Goal: Task Accomplishment & Management: Complete application form

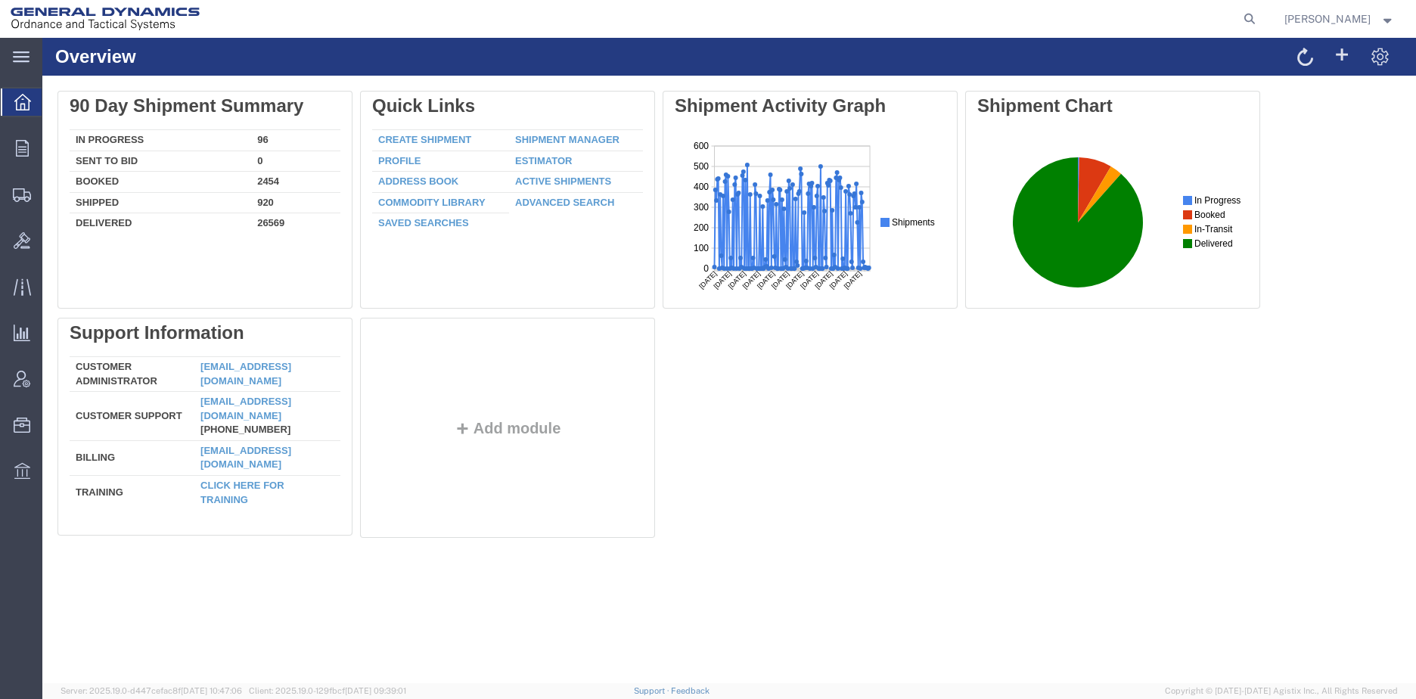
click at [28, 57] on icon at bounding box center [21, 56] width 17 height 11
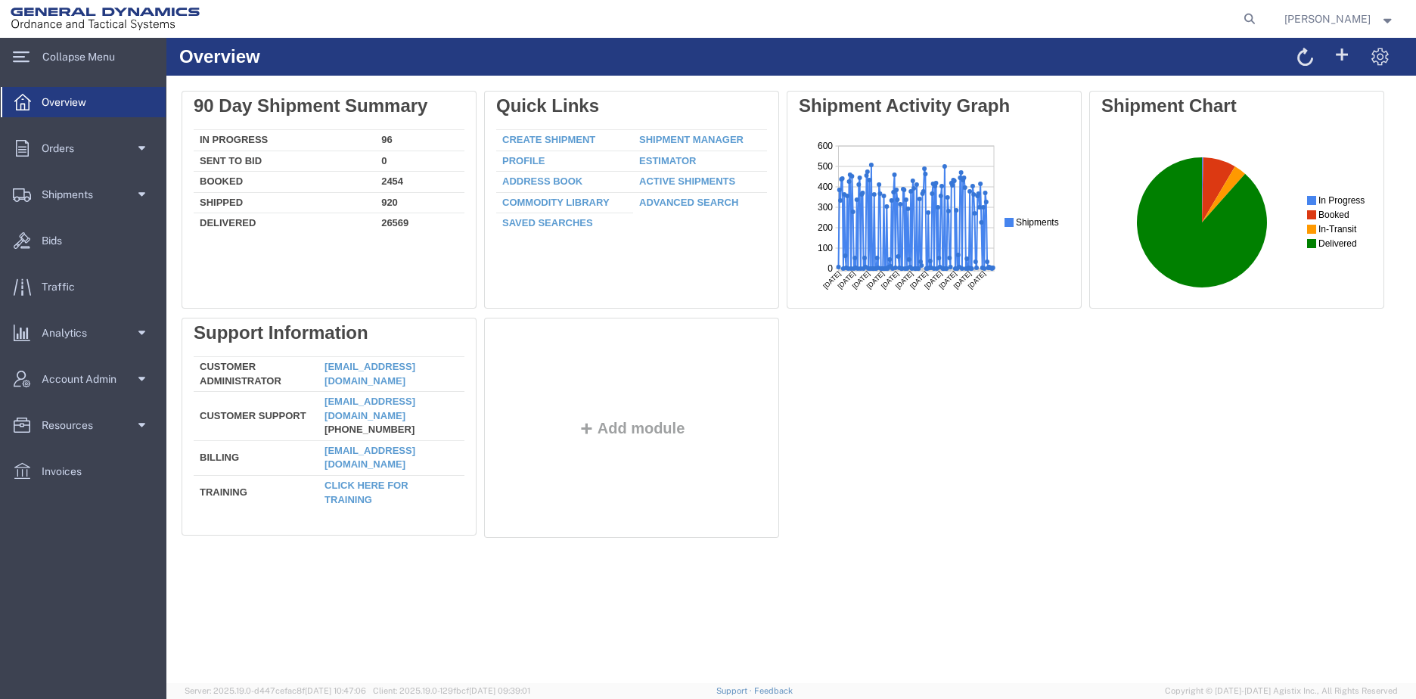
click at [141, 191] on span at bounding box center [140, 194] width 11 height 30
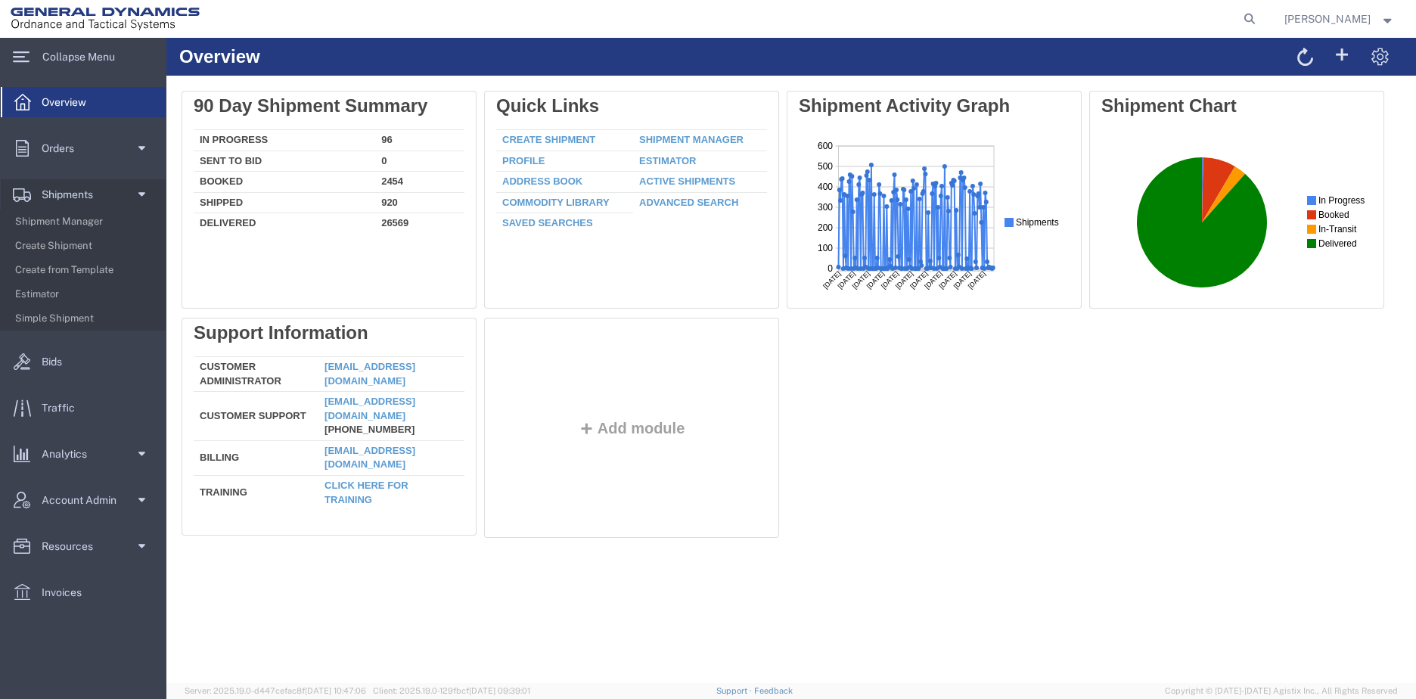
click at [95, 238] on span "Create Shipment" at bounding box center [85, 246] width 140 height 30
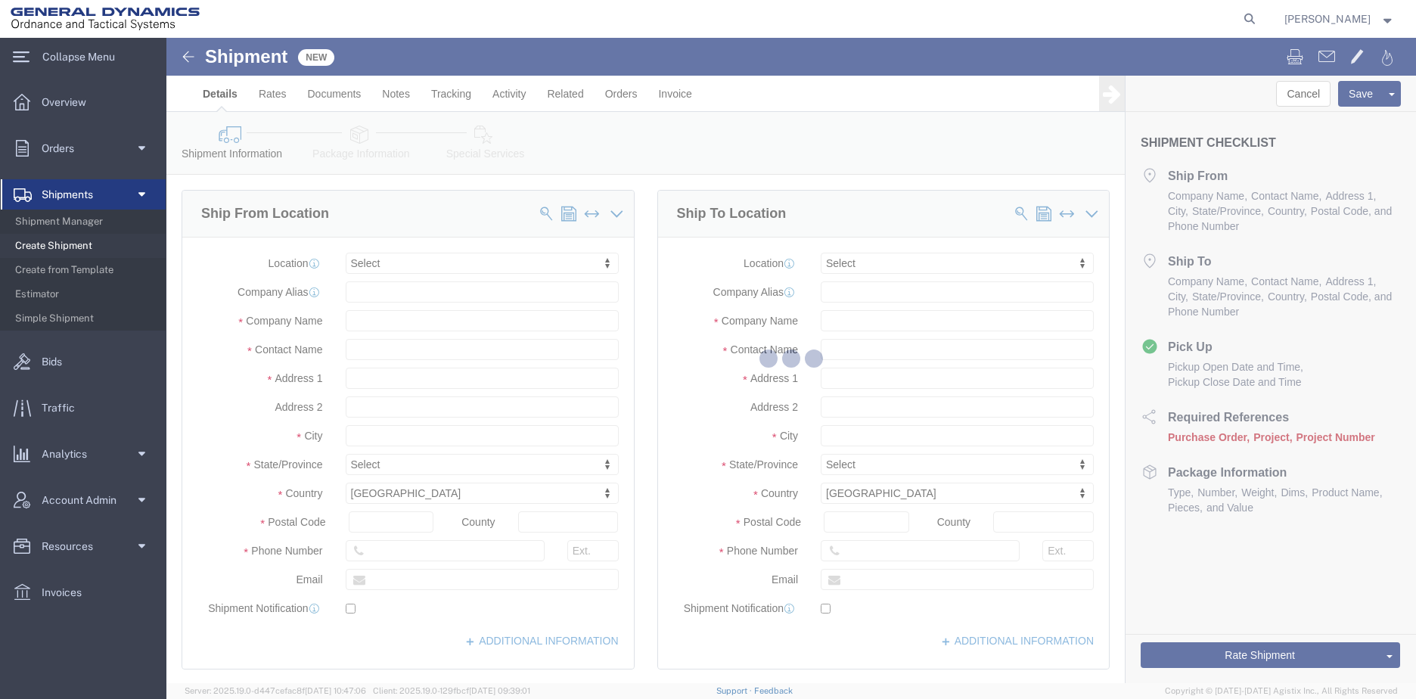
select select
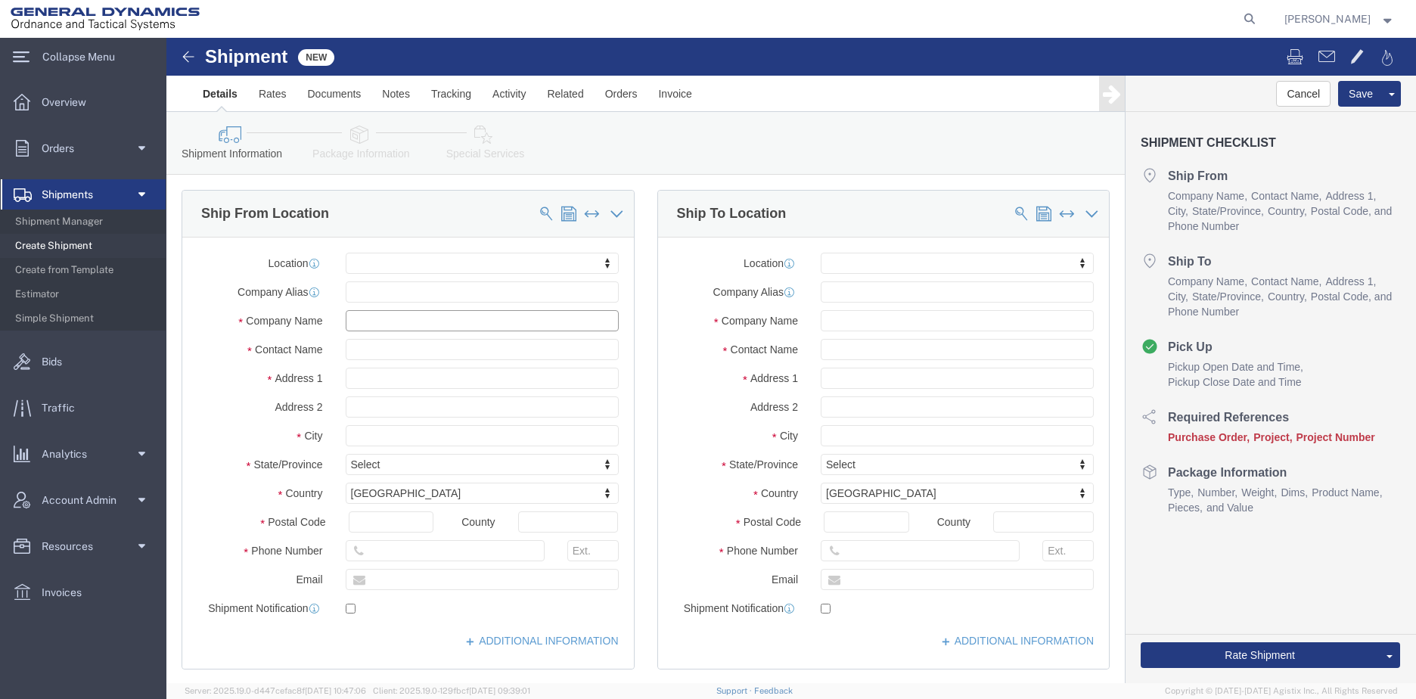
click input "text"
type input "[PERSON_NAME]"
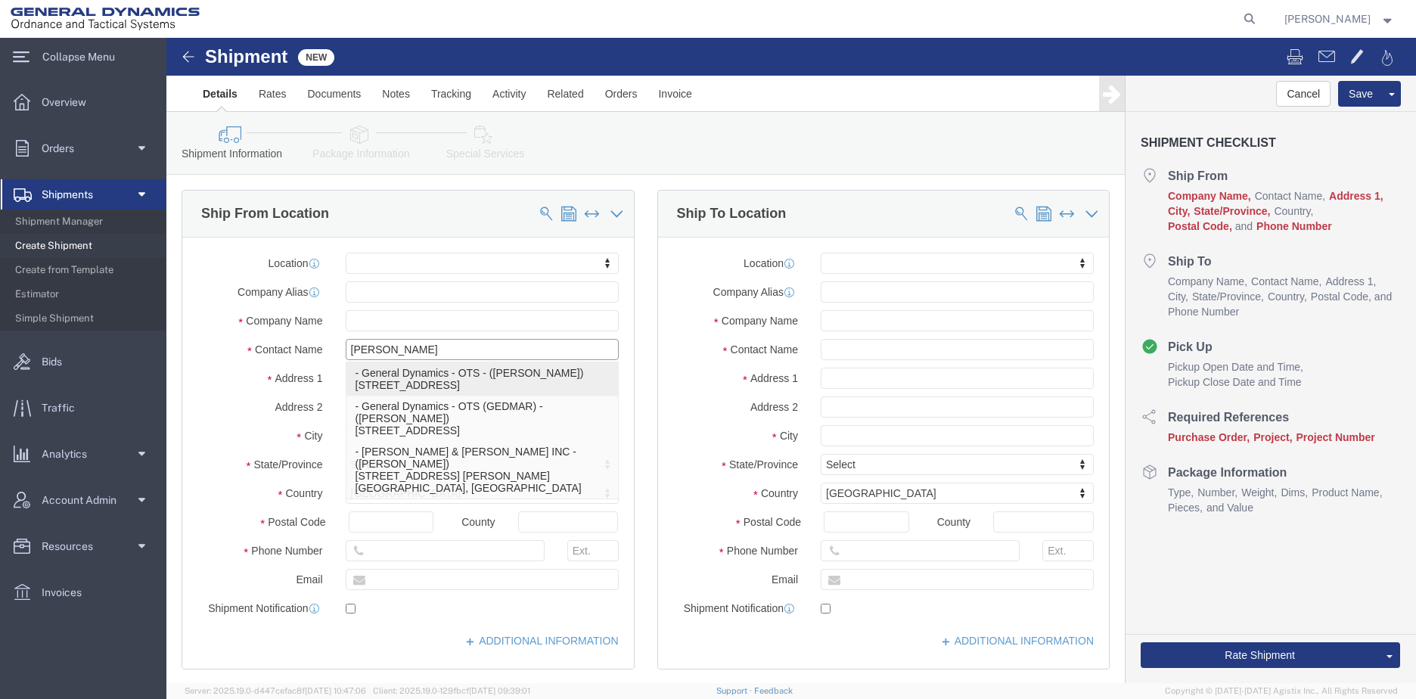
click p "- General Dynamics - OTS - ([PERSON_NAME]) [STREET_ADDRESS]"
select select
type input "6658 Route 148"
type input "62959"
type input "[PHONE_NUMBER]"
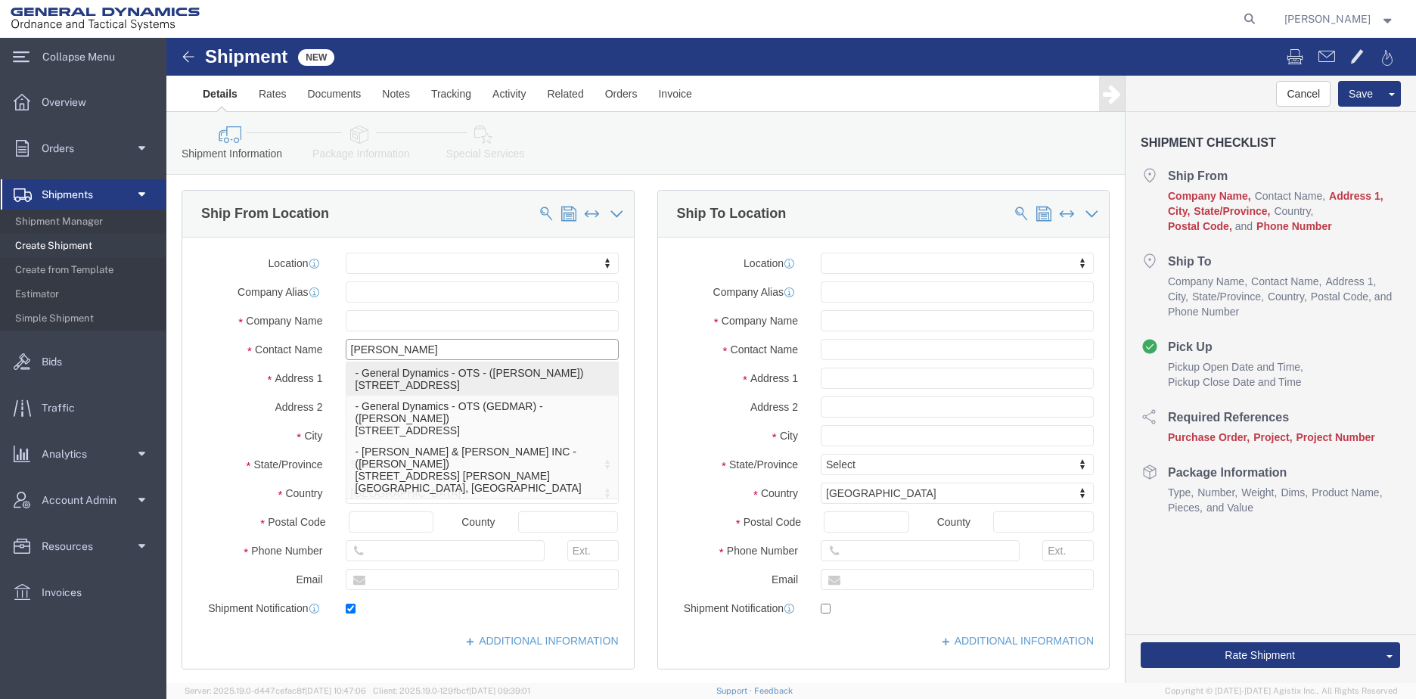
type input "[PERSON_NAME][EMAIL_ADDRESS][PERSON_NAME][DOMAIN_NAME]"
checkbox input "true"
type input "General Dynamics - OTS"
type input "[PERSON_NAME]"
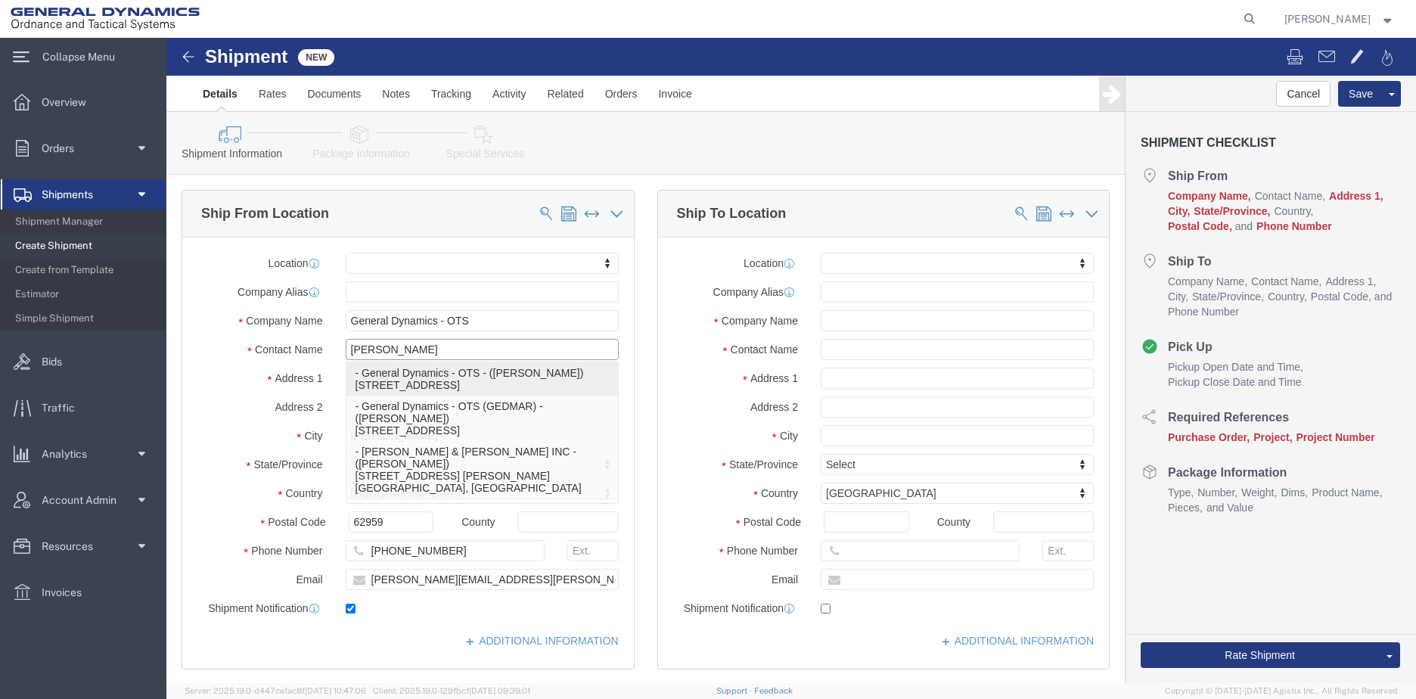
select select "IL"
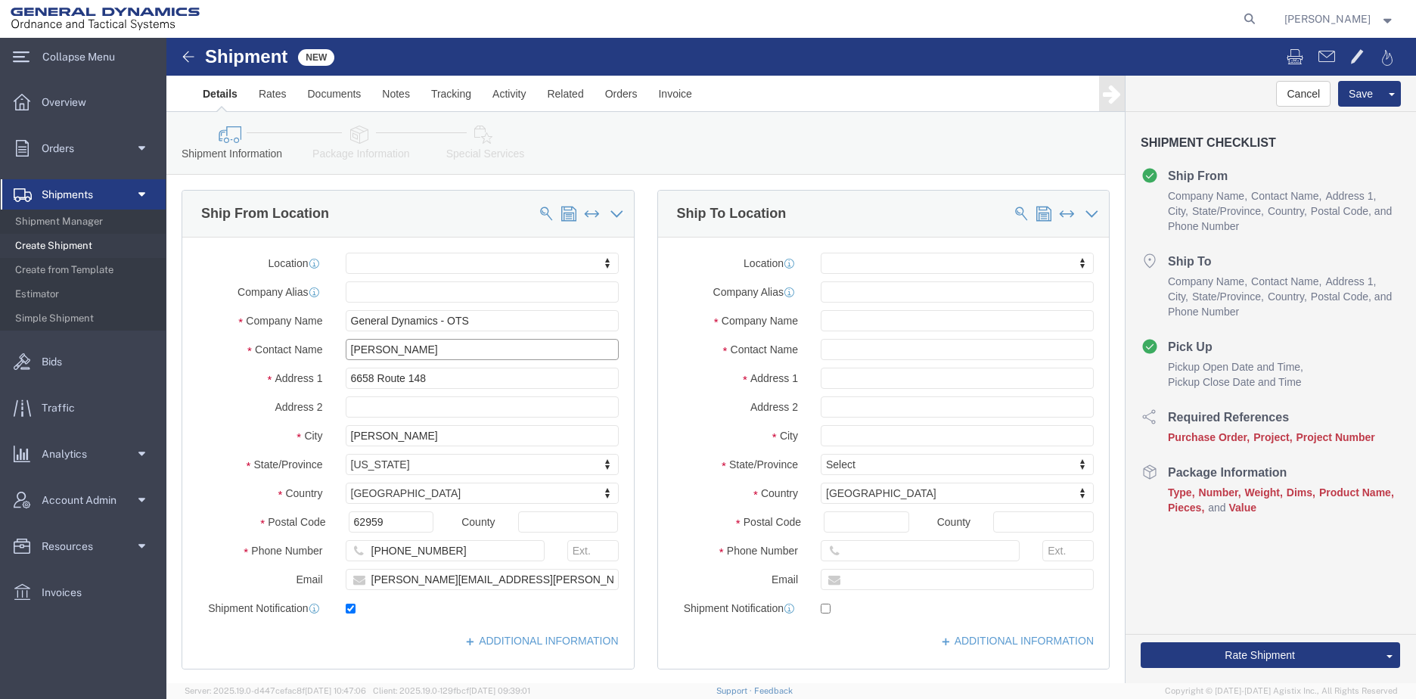
type input "[PERSON_NAME]"
click input "text"
type input "EIMSKIP"
type input "[PERSON_NAME] -"
click input "EIMSKIP"
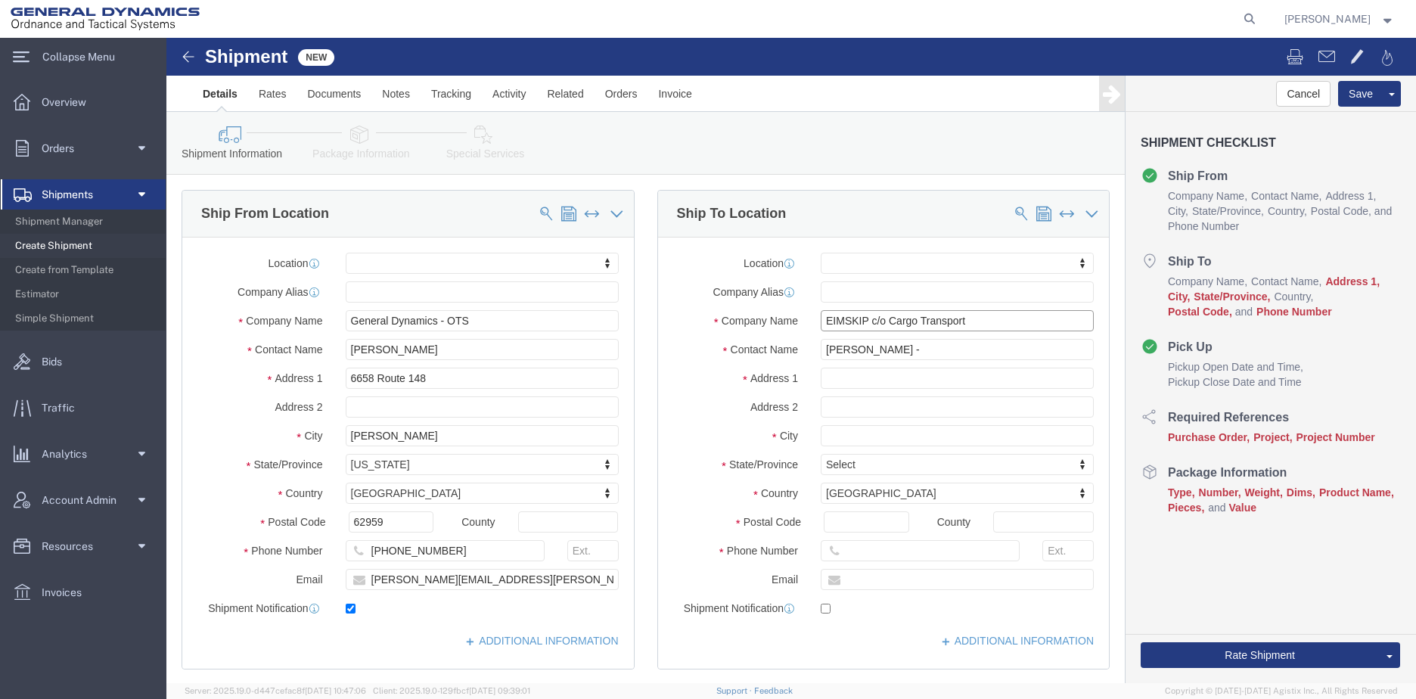
type input "EIMSKIP c/o Cargo Transport"
click input "[PERSON_NAME] -"
type input "[PERSON_NAME] - Cargo Transport"
click input "text"
type input "[STREET_ADDRESS]"
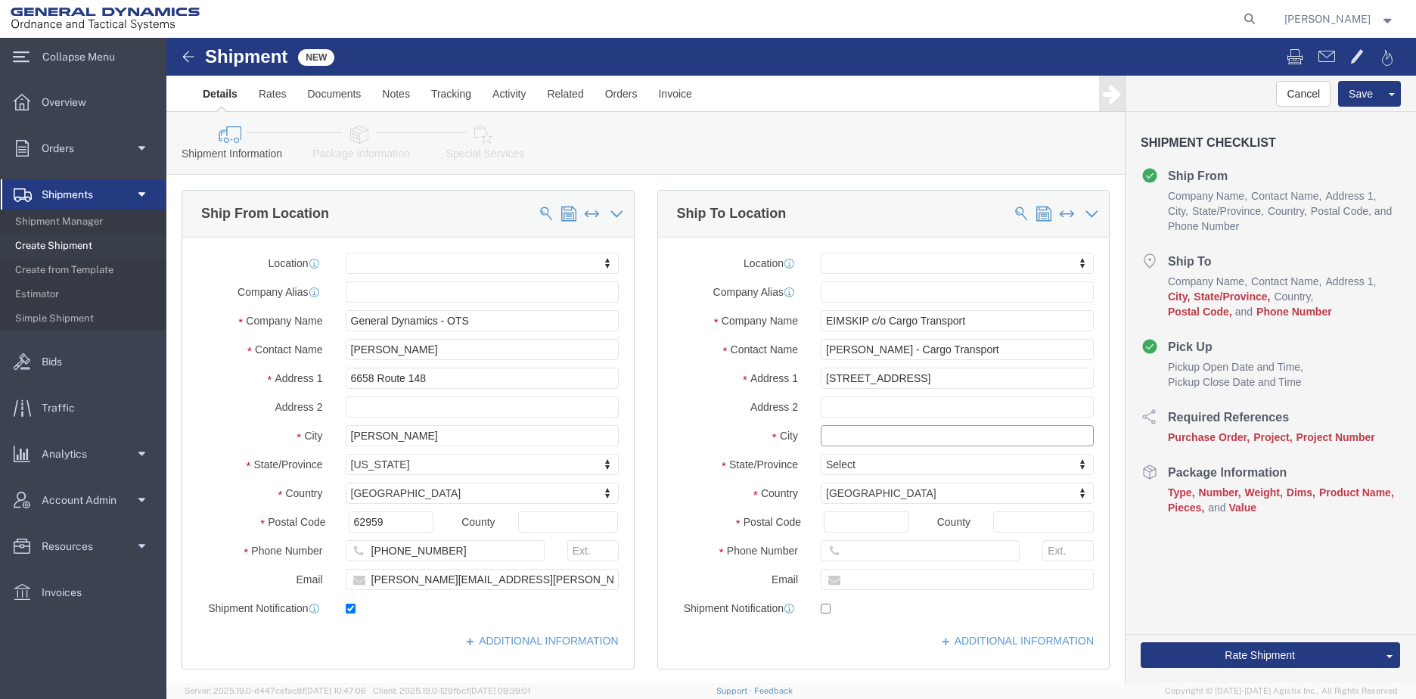
select select
click input "text"
type input "[GEOGRAPHIC_DATA]"
click label "City"
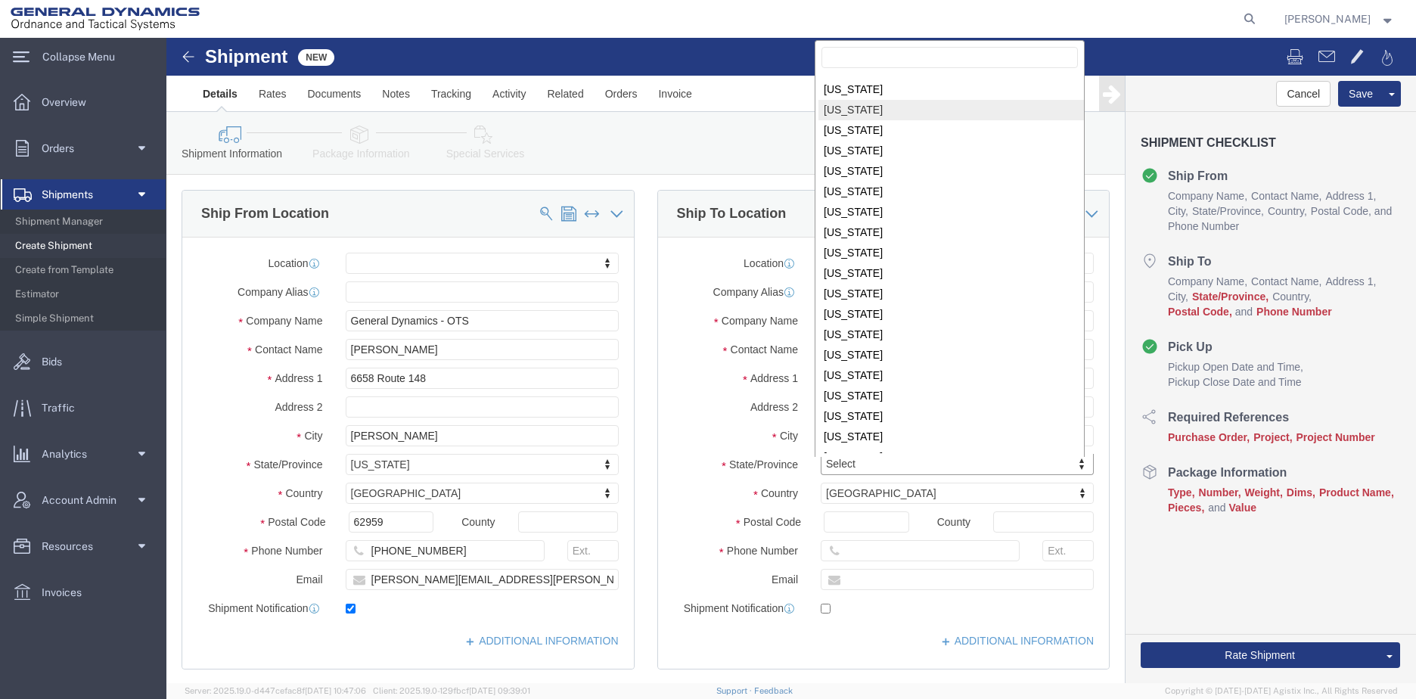
scroll to position [303, 0]
select select
select select "ME"
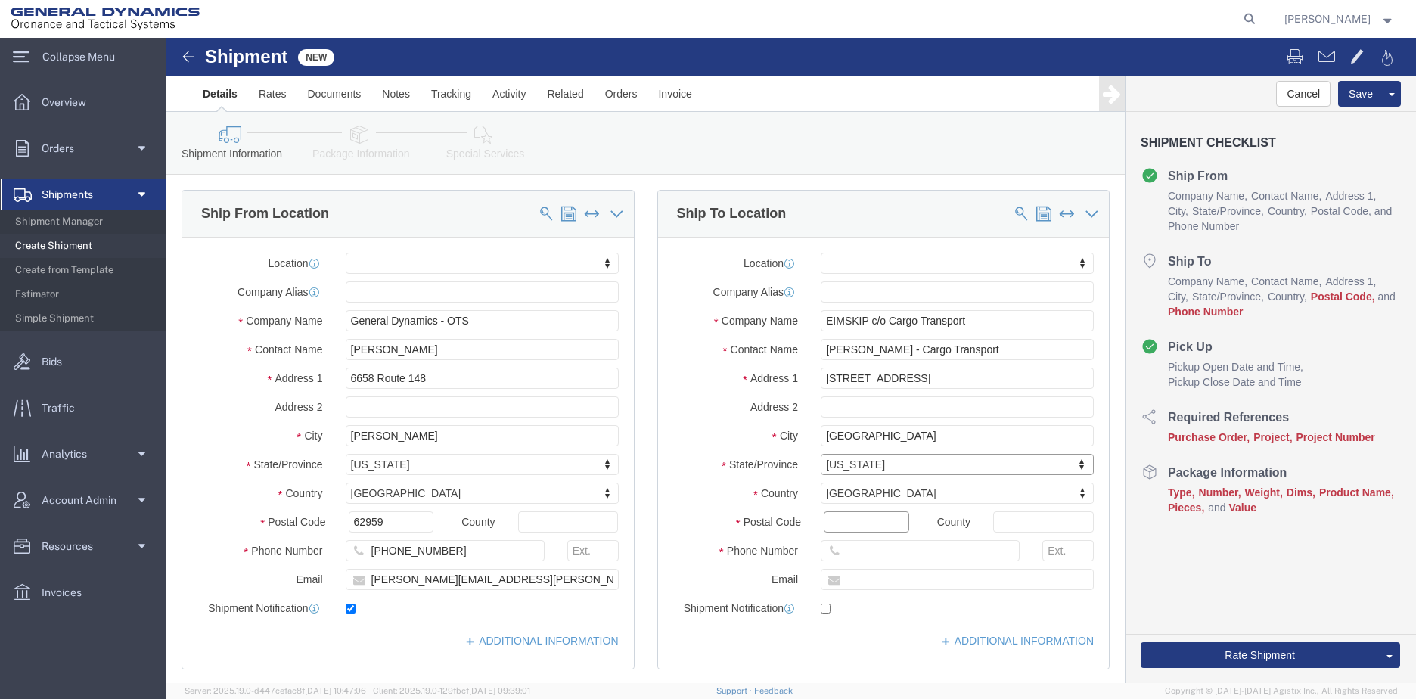
click input "Postal Code"
type input "04101"
select select
click input "text"
type input "[PHONE_NUMBER]"
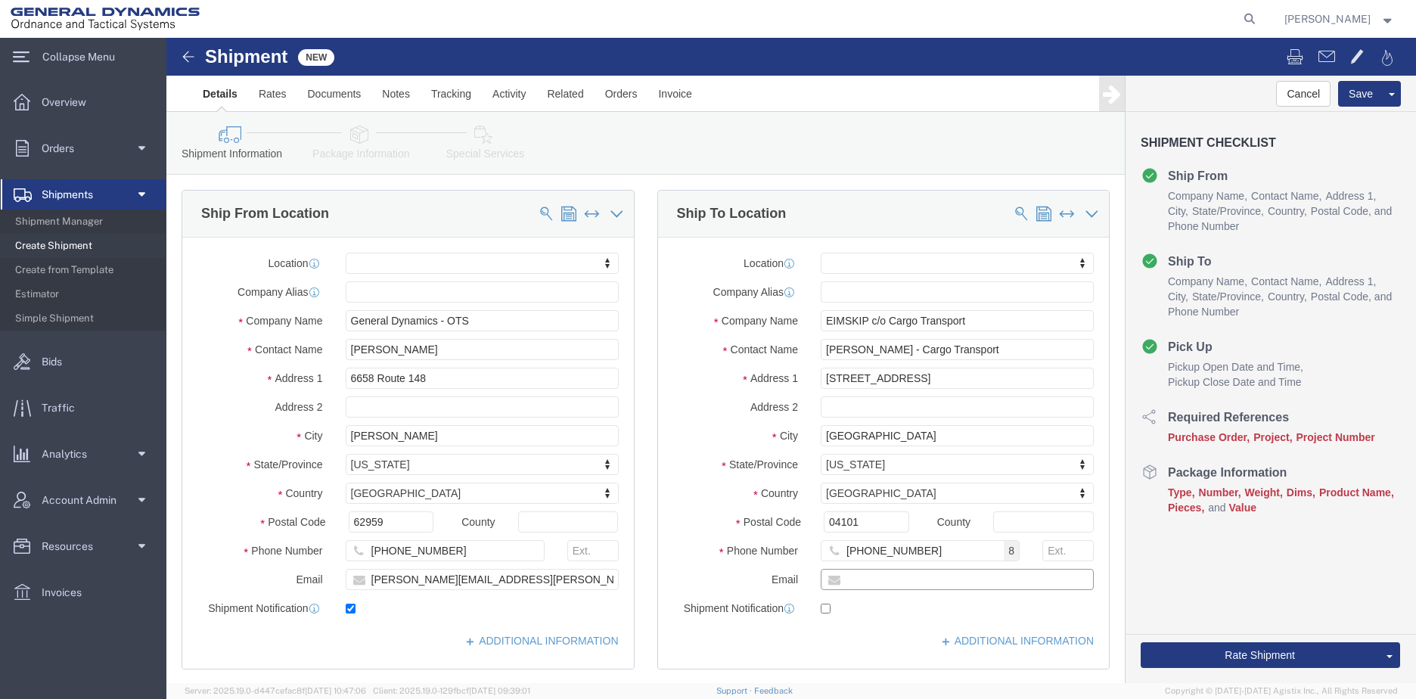
click input "text"
type input "[EMAIL_ADDRESS][DOMAIN_NAME]"
click label
click input "checkbox"
checkbox input "false"
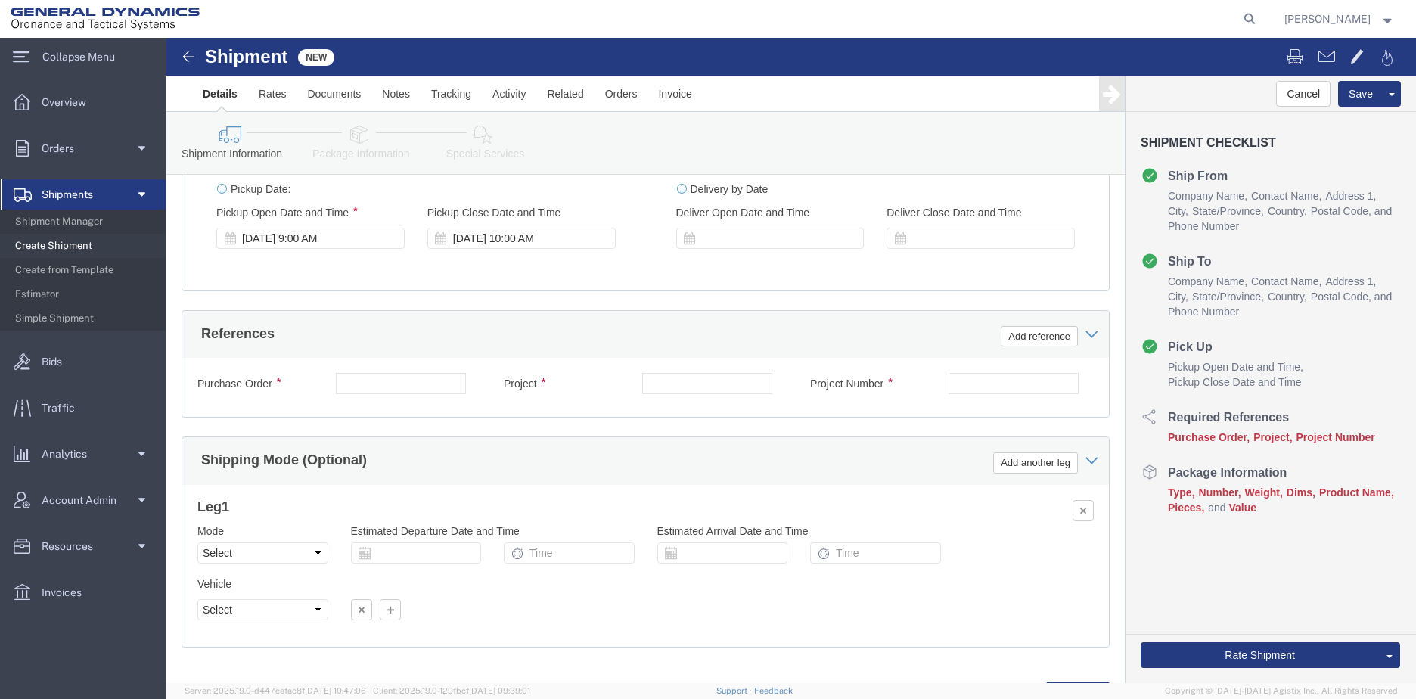
scroll to position [908, 0]
click input "text"
type input "1208-24"
click input "text"
type input "STV Group"
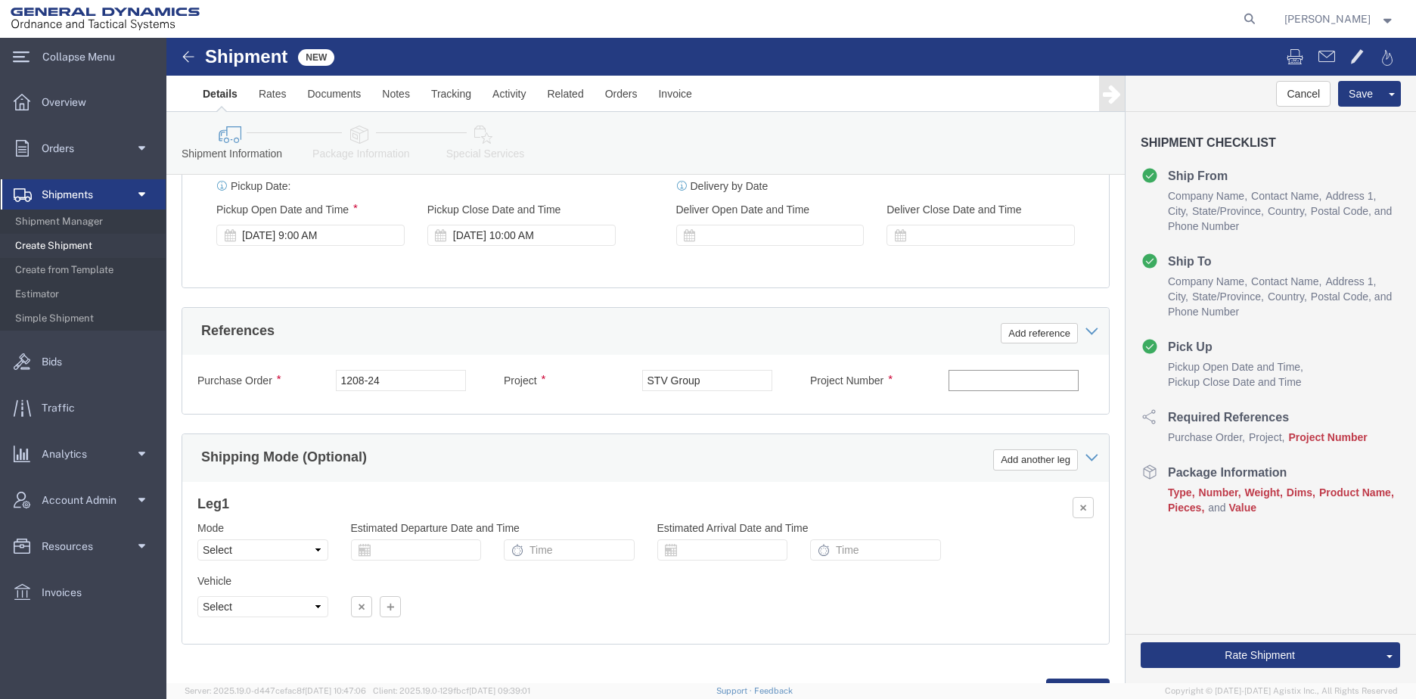
click input "text"
type input "201A0275"
click button "Add reference"
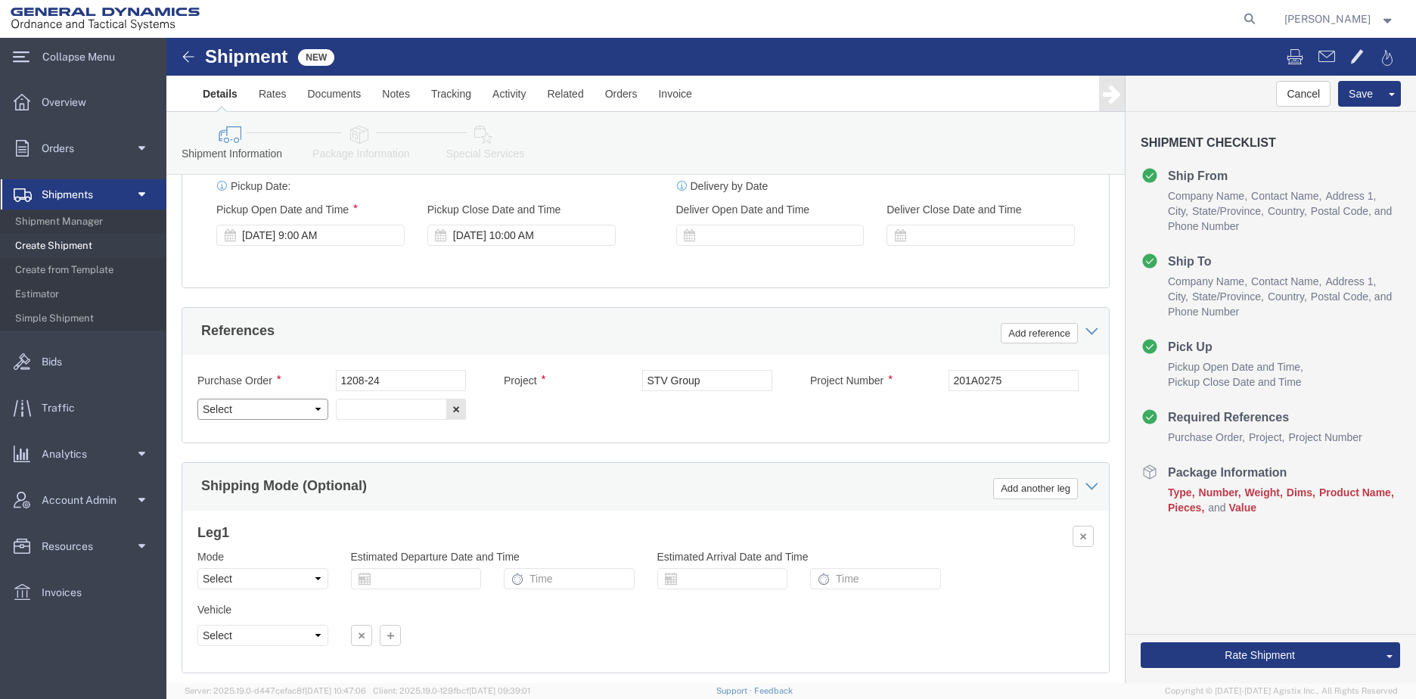
click select "Select Account Type Activity ID Airline Appointment Number ASN Batch Request # …"
select select "BIN"
click select "Select Account Type Activity ID Airline Appointment Number ASN Batch Request # …"
click input "text"
click input "TRK#531934 TLR-"
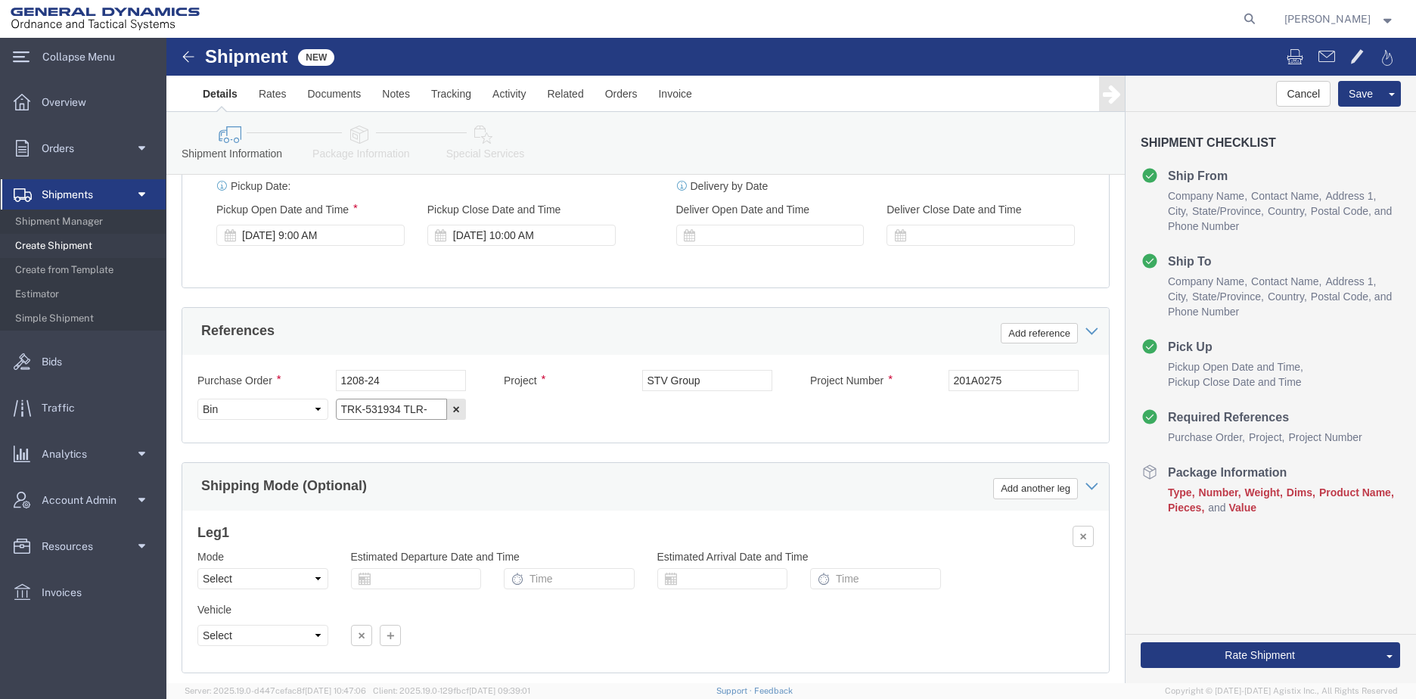
click input "TRK-531934 TLR-"
type input "TRK-531934 TLR-731934"
click button "Add reference"
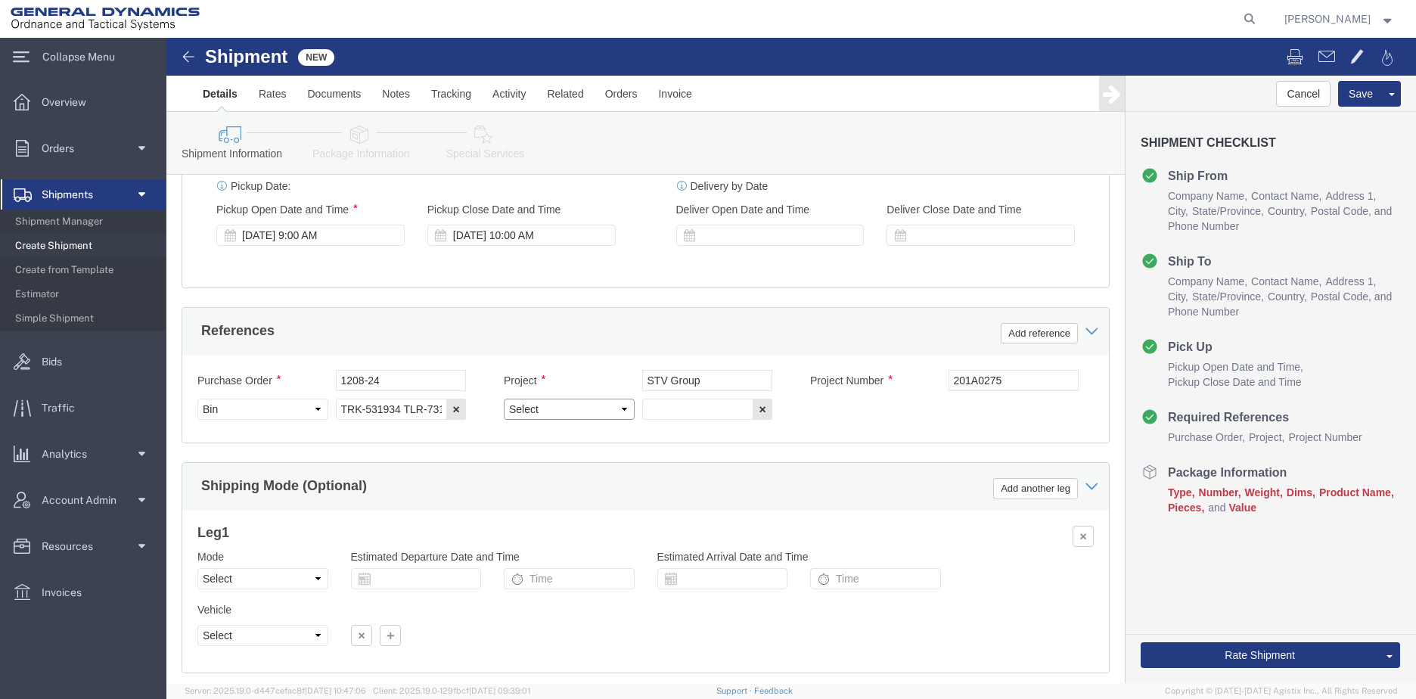
click select "Select Account Type Activity ID Airline Appointment Number ASN Batch Request # …"
select select "BOL"
click select "Select Account Type Activity ID Airline Appointment Number ASN Batch Request # …"
click button "Save"
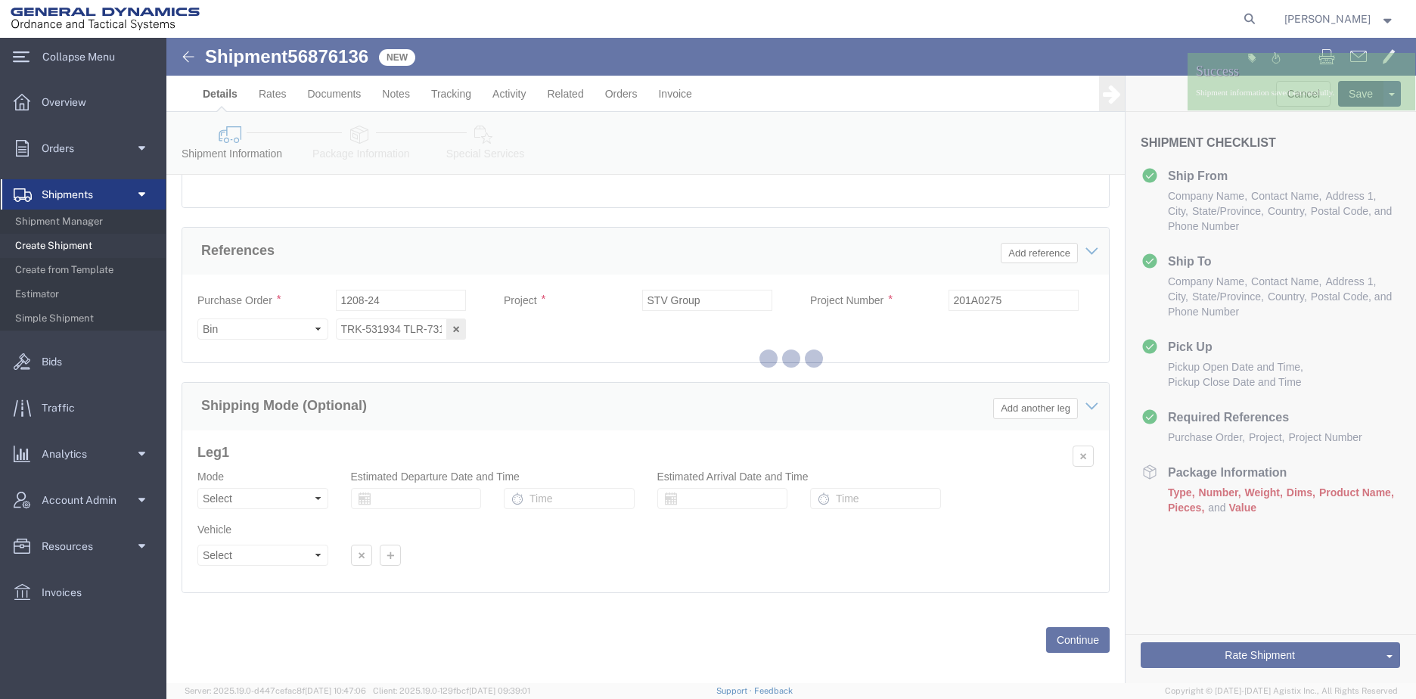
scroll to position [939, 0]
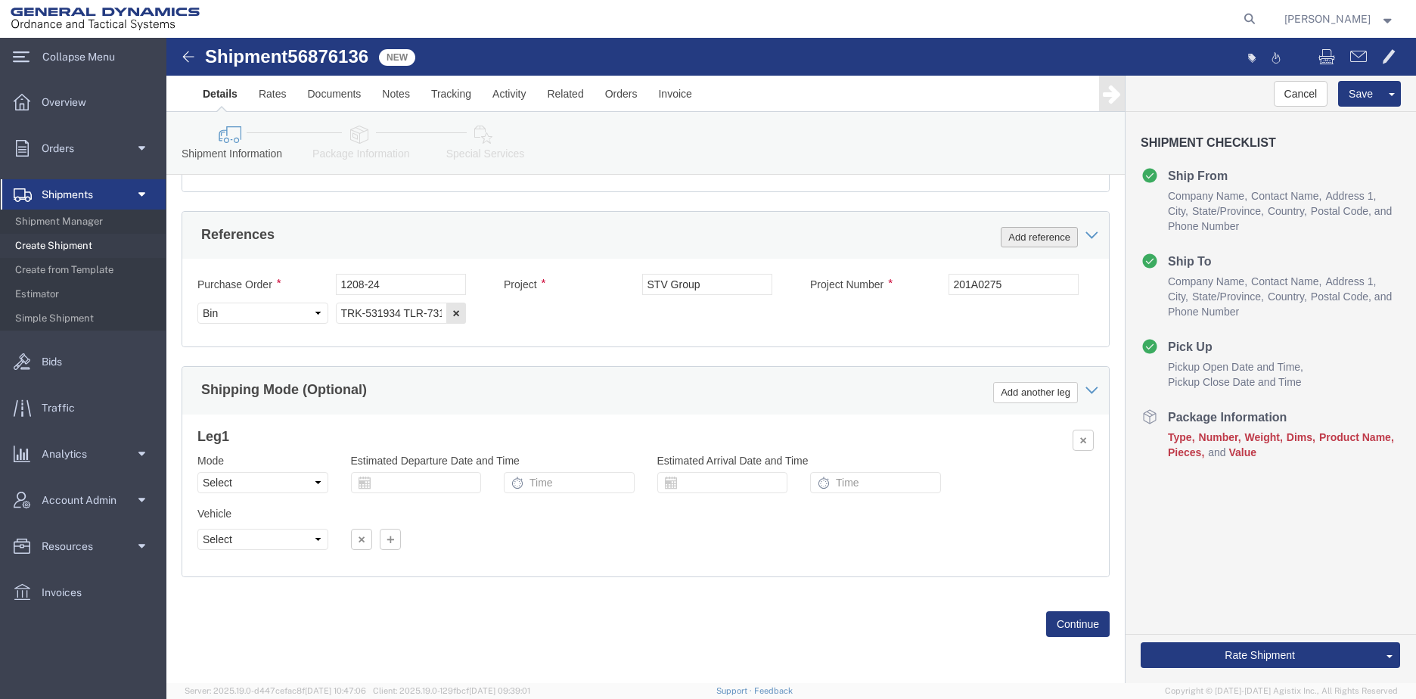
click button "Add reference"
click select "Select Account Type Activity ID Airline Appointment Number ASN Batch Request # …"
select select "SEALNUMBER"
click select "Select Account Type Activity ID Airline Appointment Number ASN Batch Request # …"
click input "text"
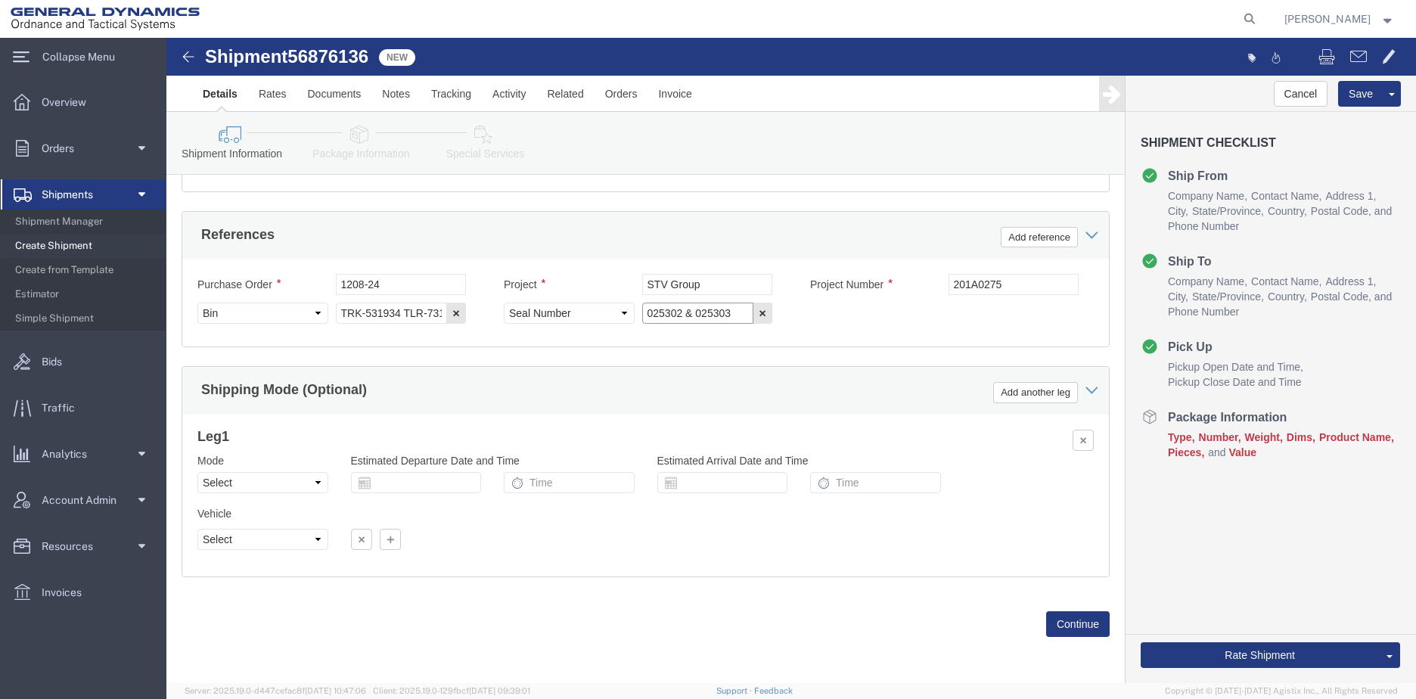
type input "025302 & 025303"
click button "Add reference"
click select "Select Account Type Activity ID Airline Appointment Number ASN Batch Request # …"
select select "BOOKINGNUM"
click select "Select Account Type Activity ID Airline Appointment Number ASN Batch Request # …"
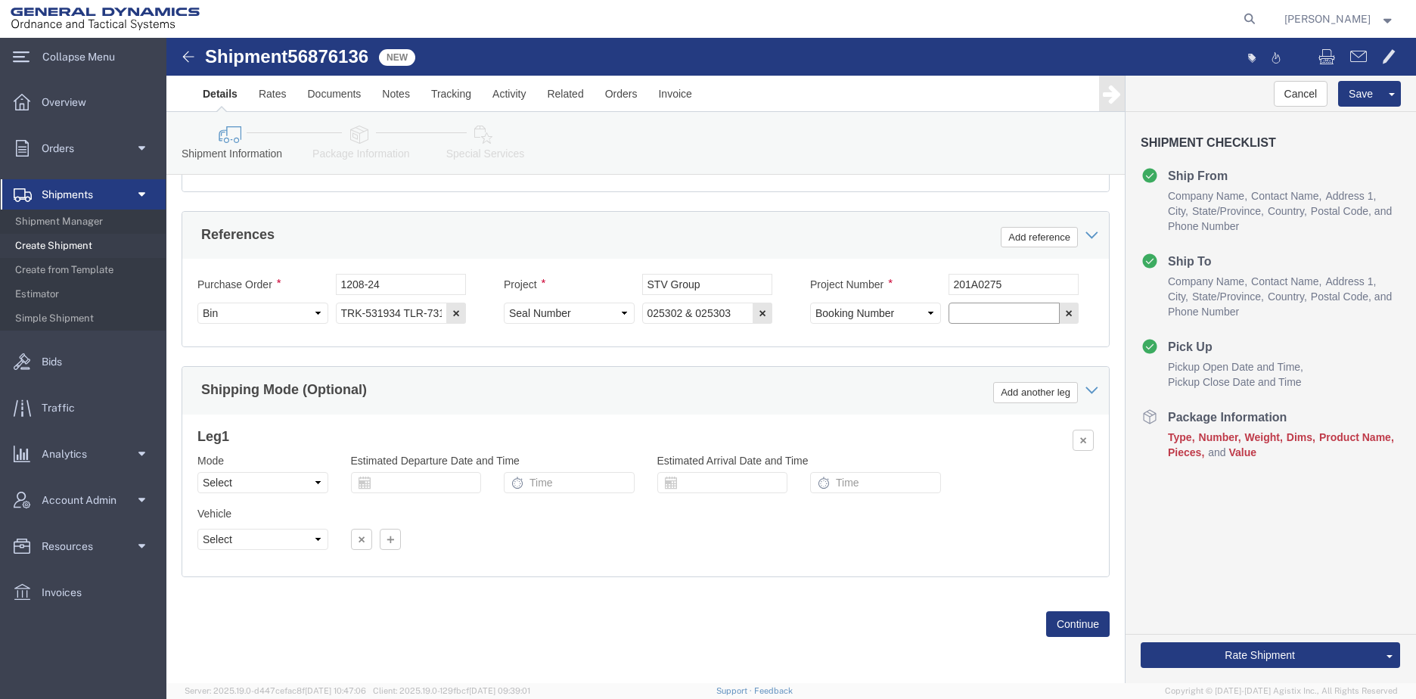
click input "text"
type input "2943908"
click select "Select Air Less than Truckload Multi-Leg Ocean Freight Rail Small Parcel Truckl…"
select select "TL"
click select "Select Air Less than Truckload Multi-Leg Ocean Freight Rail Small Parcel Truckl…"
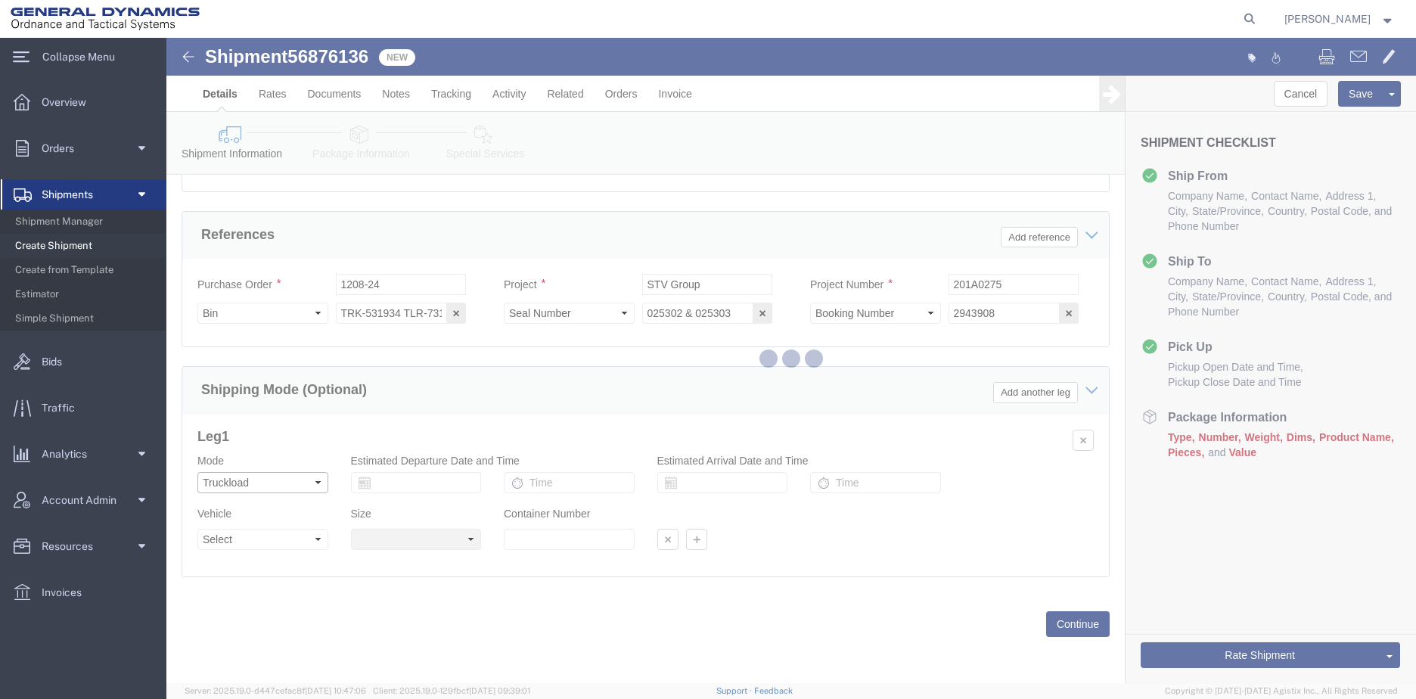
select select
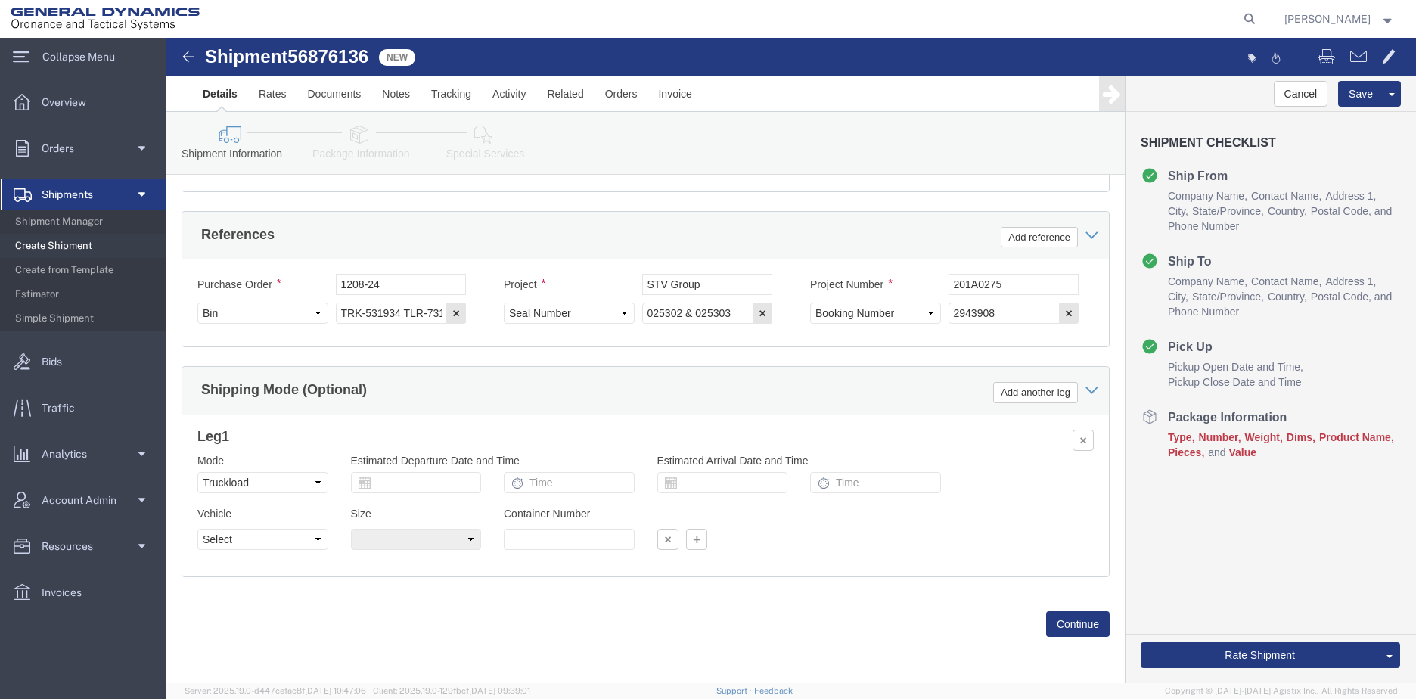
click link "Package Information"
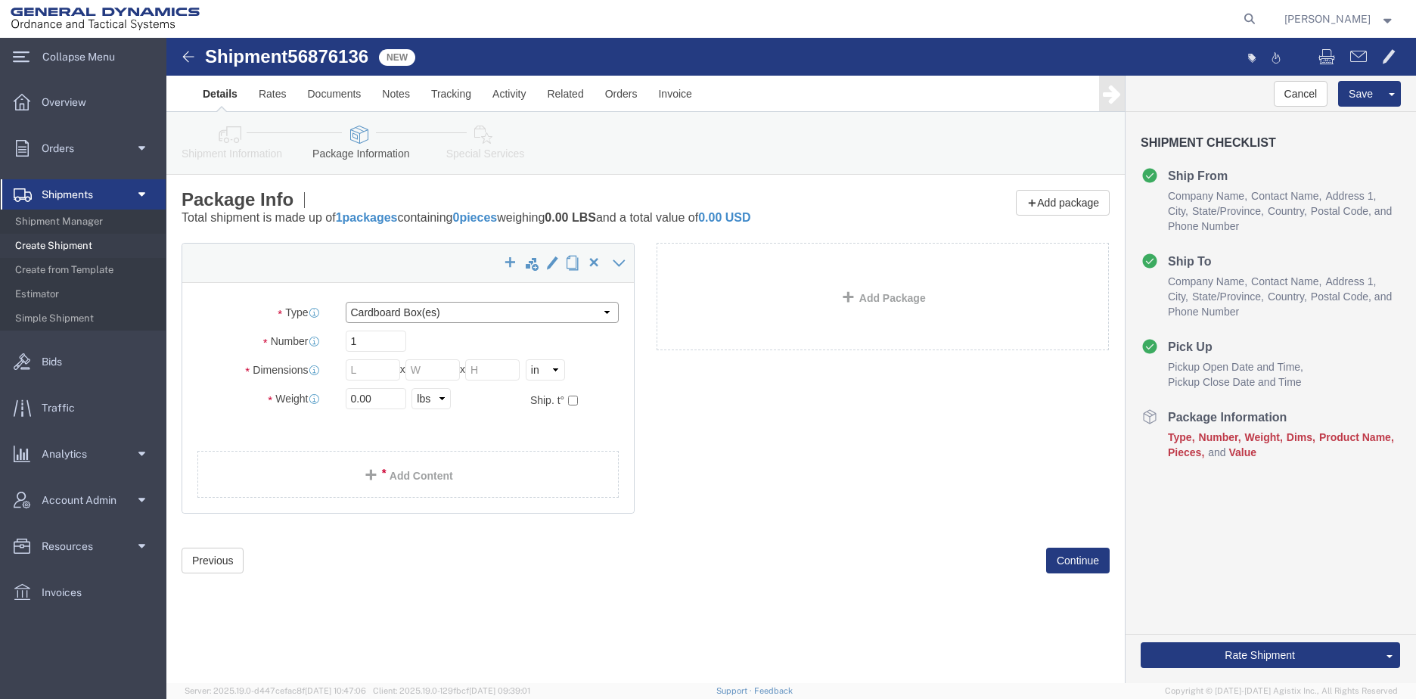
click select "Select Bale(s) Basket(s) Bolt(s) Bottle(s) Buckets Bulk Bundle(s) Can(s) Cardbo…"
select select "PSST"
click select "Select Bale(s) Basket(s) Bolt(s) Bottle(s) Buckets Bulk Bundle(s) Can(s) Cardbo…"
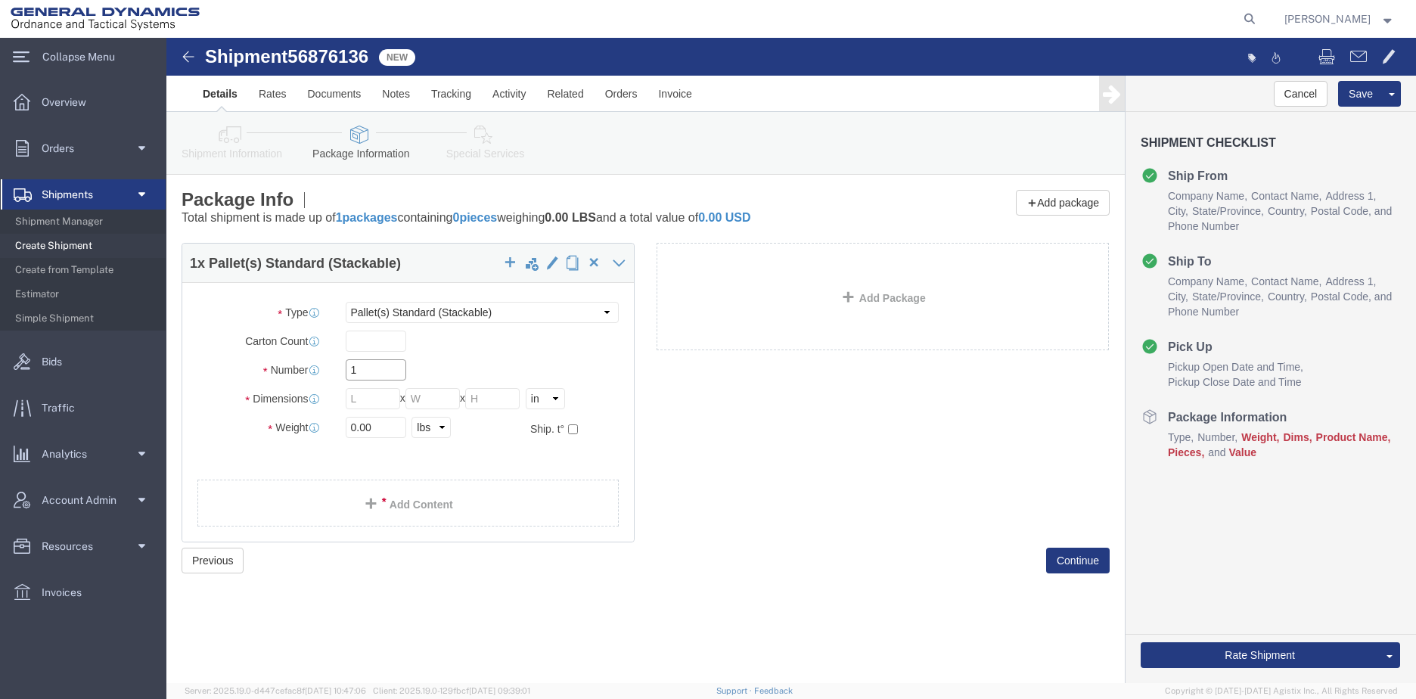
click input "1"
type input "1"
type input "8"
click input "text"
type input "48"
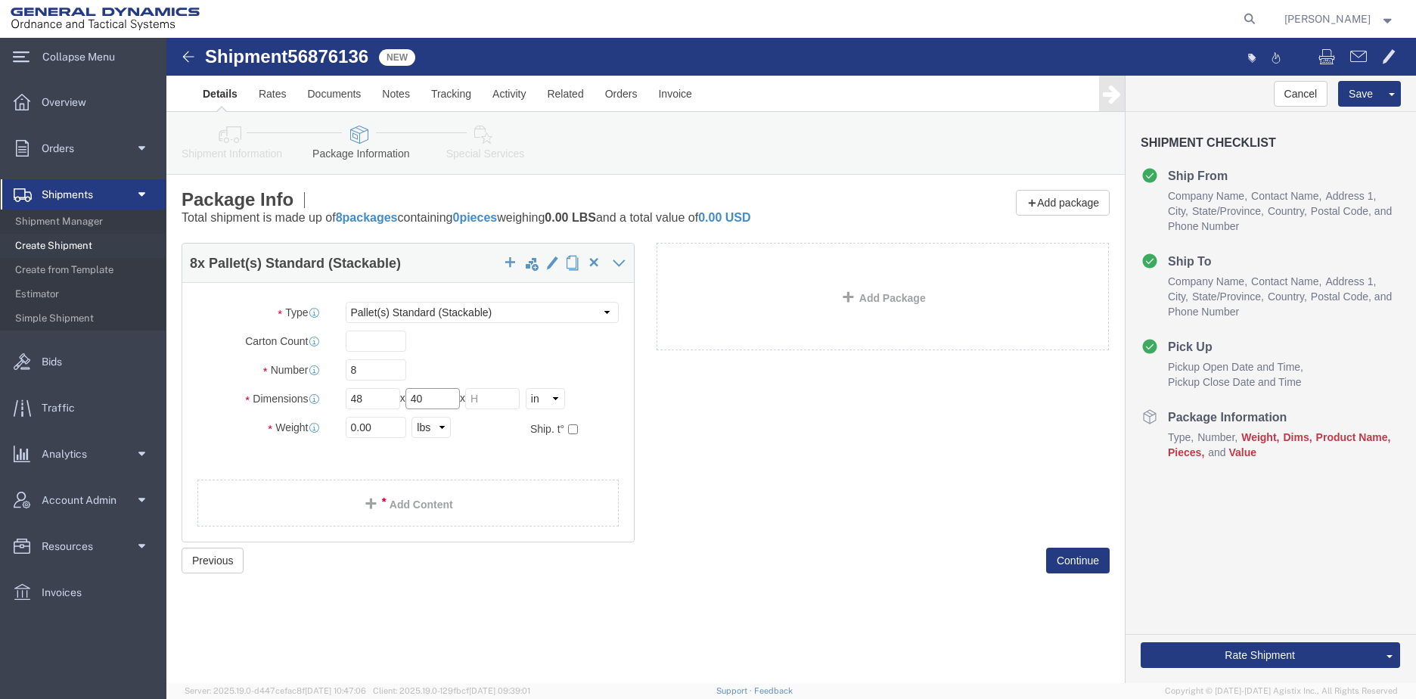
type input "40"
type input "36"
click input "0.00"
type input "28525.00"
click link "Add Content"
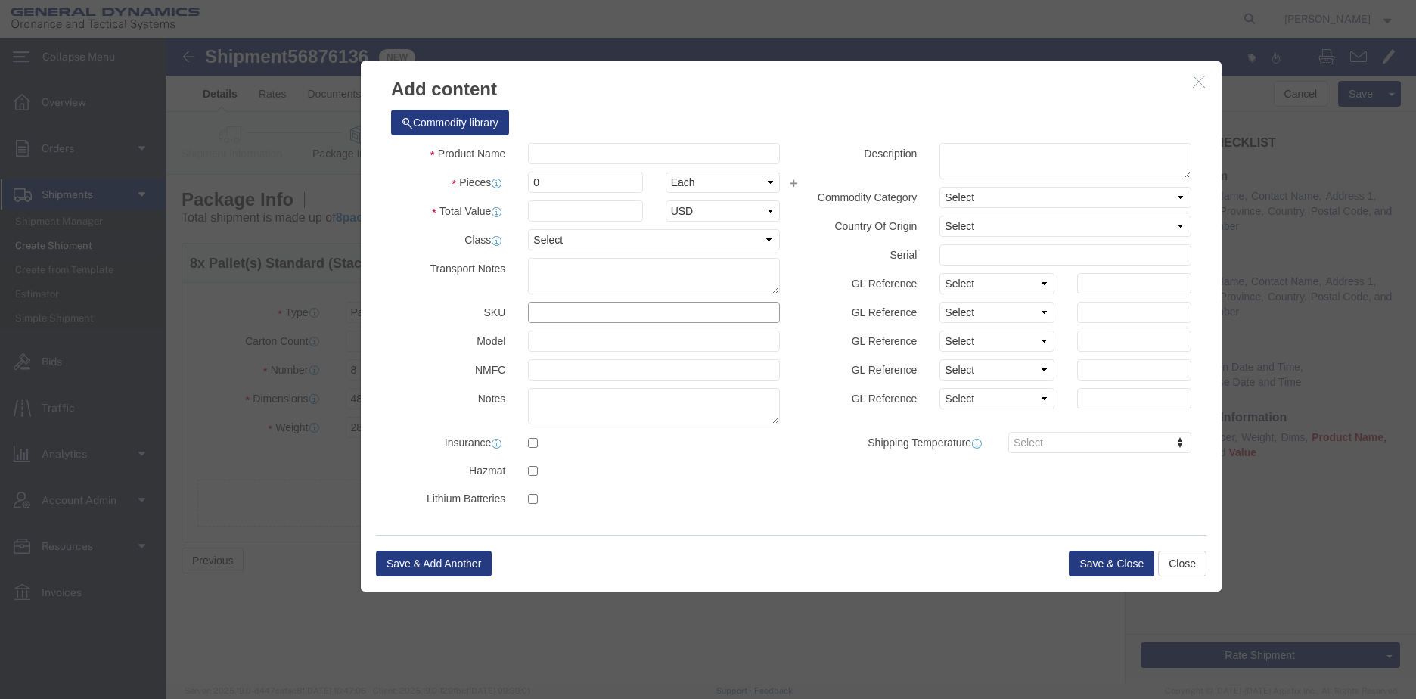
click input "text"
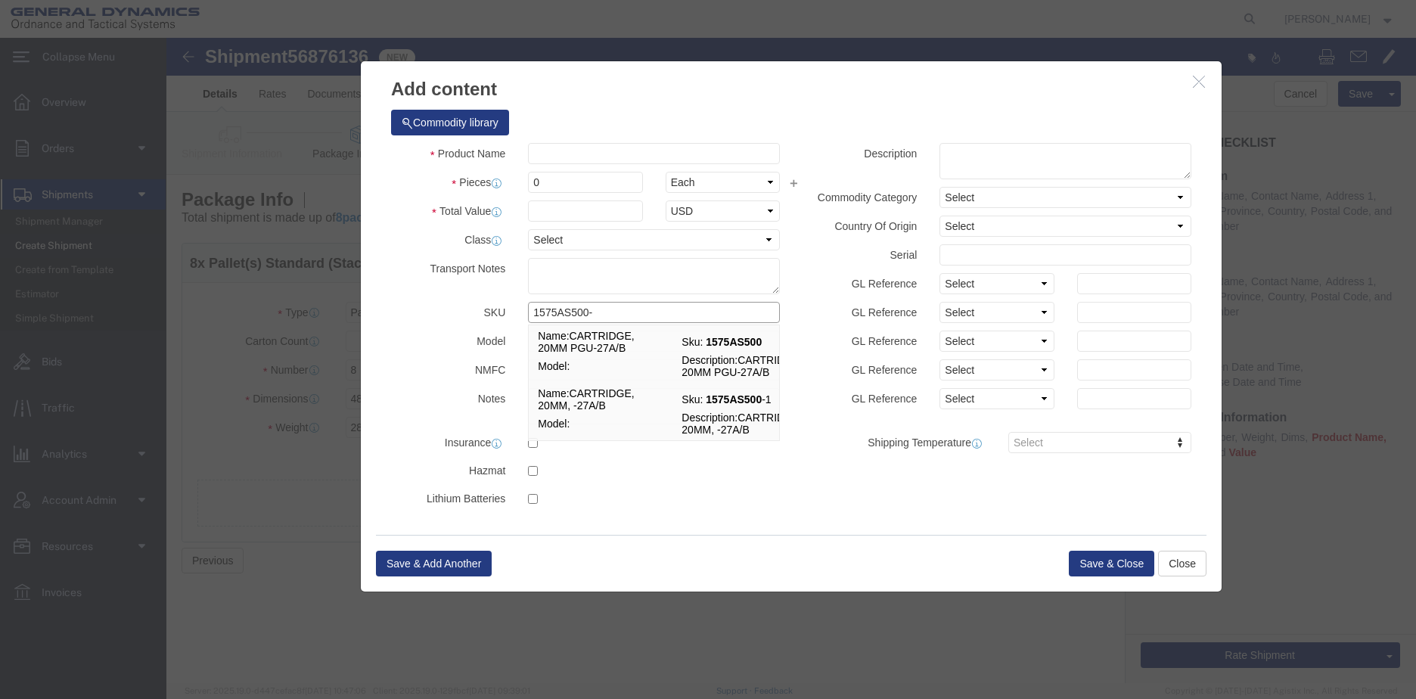
type input "1575AS500-1"
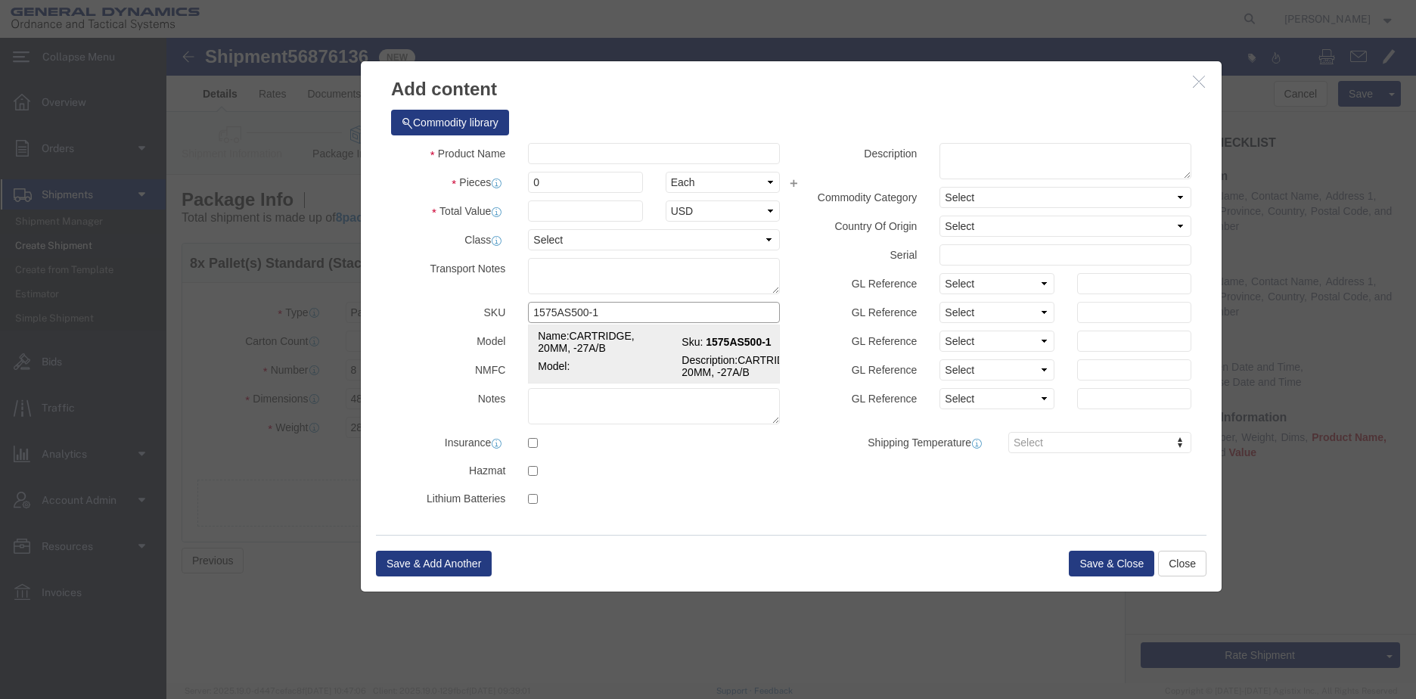
click td "Model:"
checkbox input "true"
type input "8"
select select "USD"
select select "US"
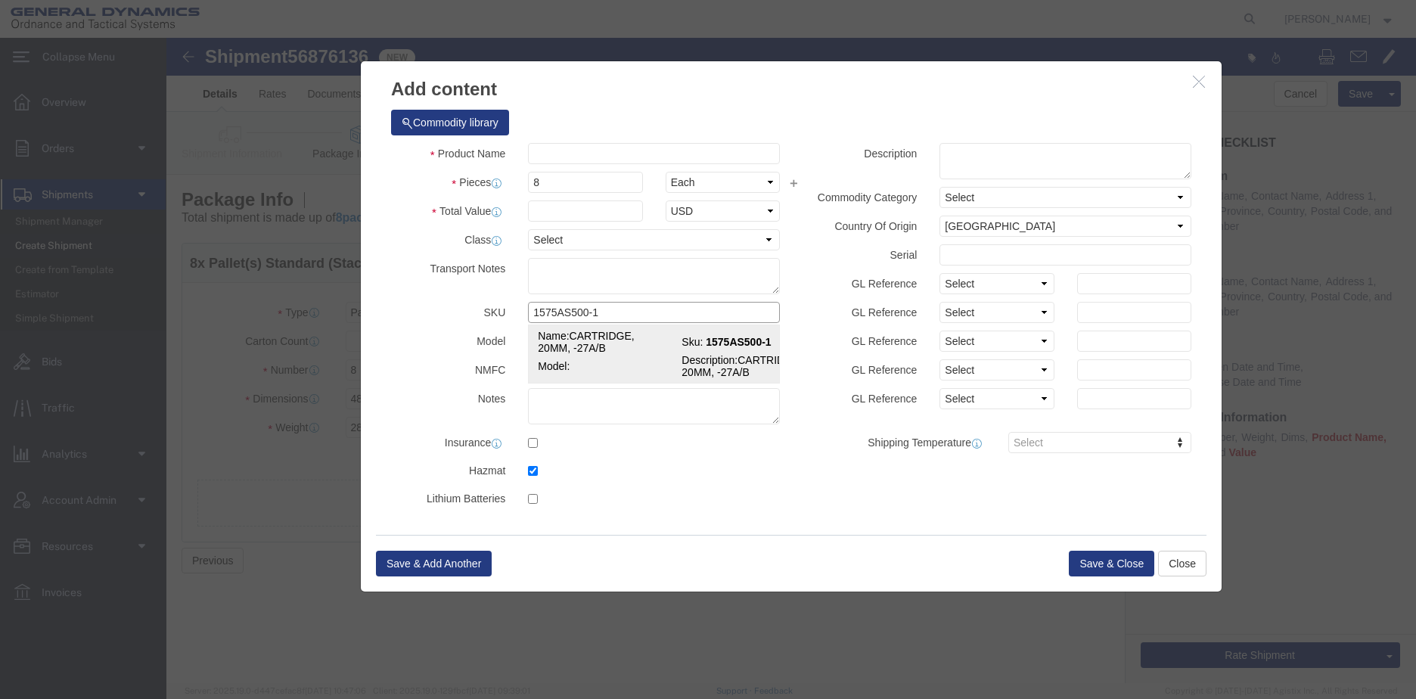
select select "ORGN"
type input "CARTRIDGES FOR WEAPONS, INERT PROJECTILE"
type input "UN0339"
select select
type input "0.08"
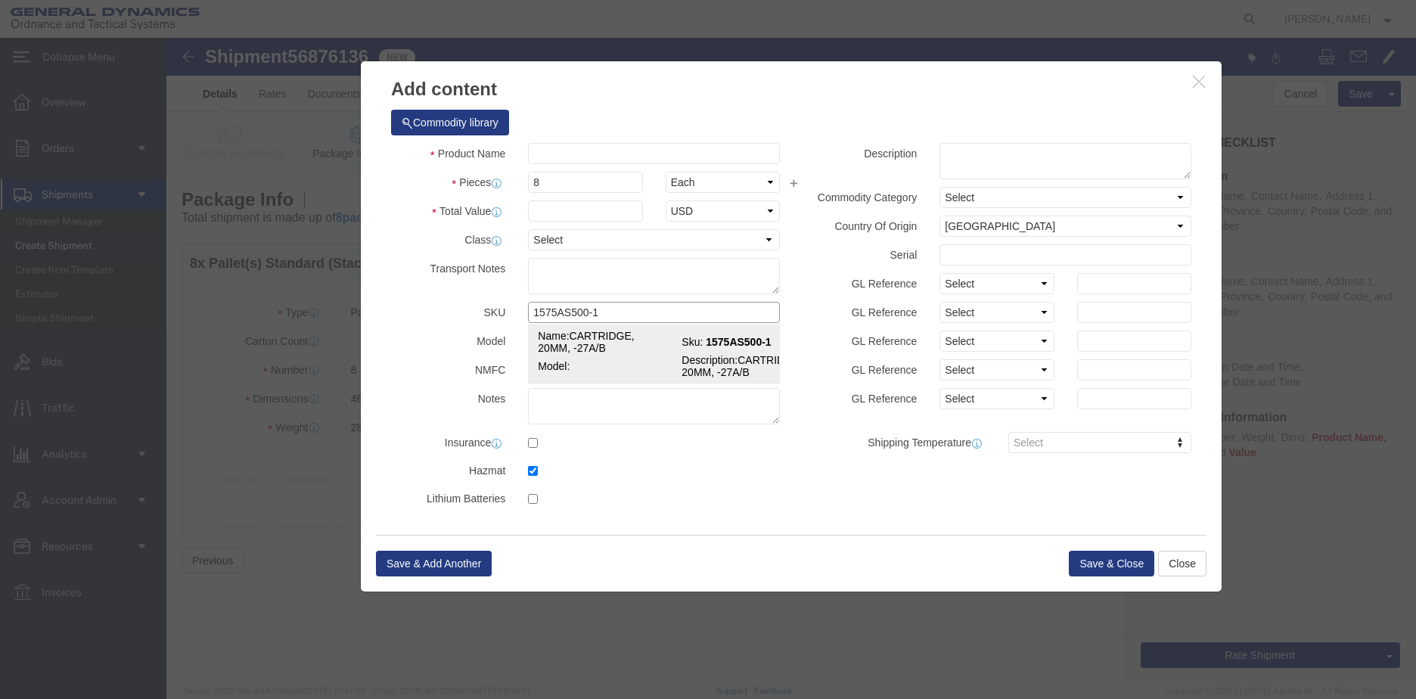
select select "II"
select select
type input "CARTRIDGE, 20MM, -27A/B"
type input "1575AS500-1"
type textarea "CARTRIDGE, 20MM, -27A/B"
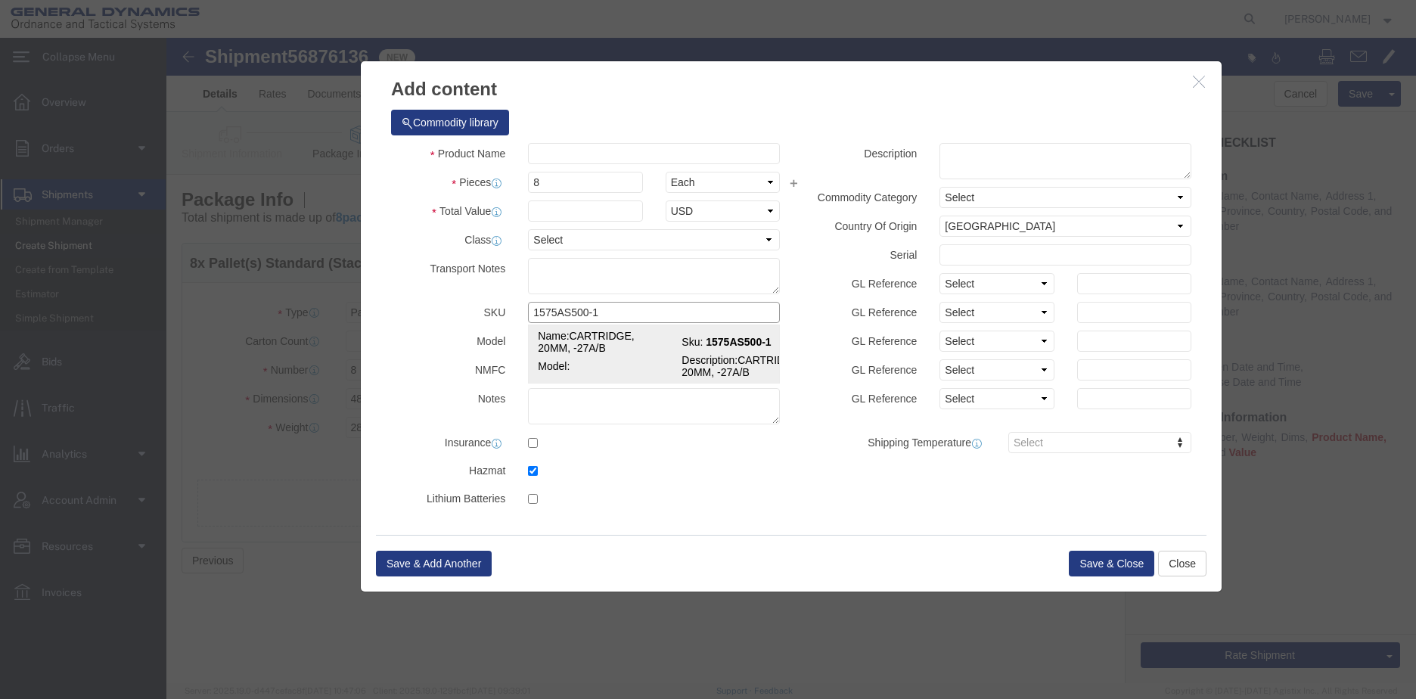
type input "[PERSON_NAME],[GEOGRAPHIC_DATA]"
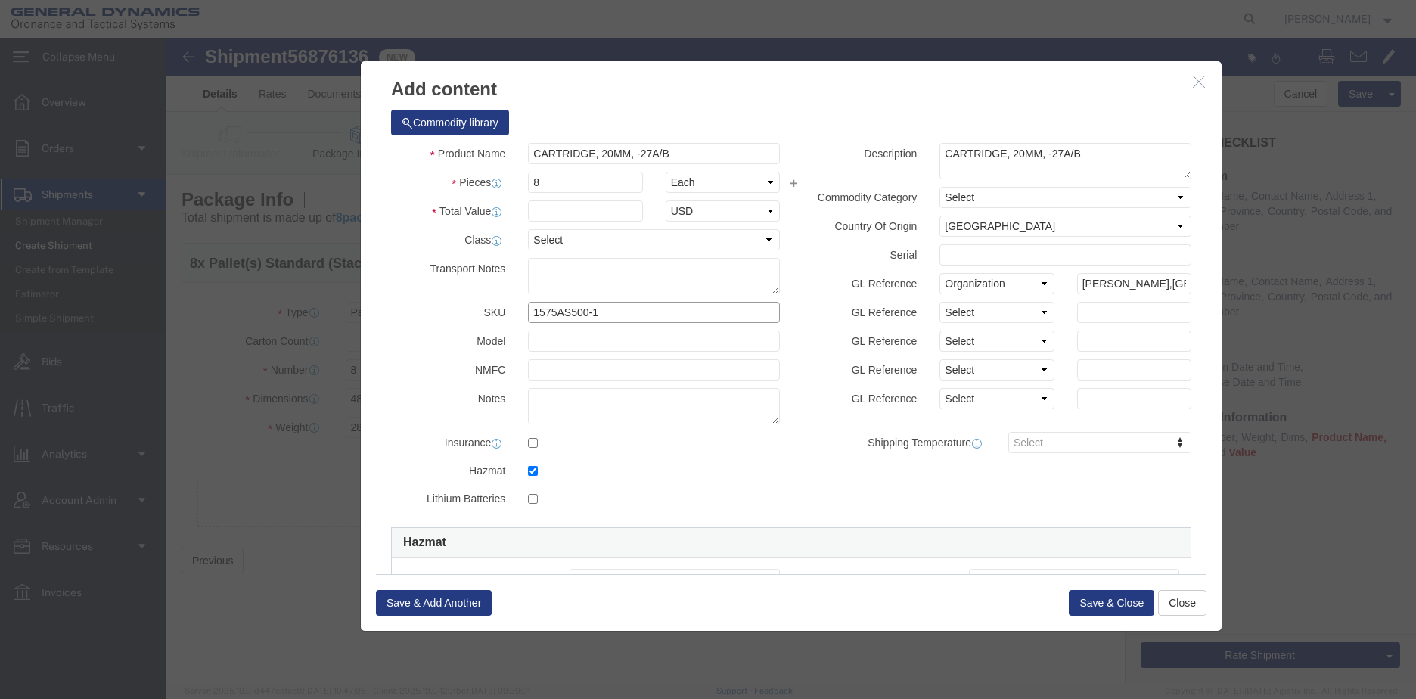
type input "1575AS500-1"
click textarea "CARTRIDGE, 20MM, -27A/B"
click input "8"
type input "39500"
click input "text"
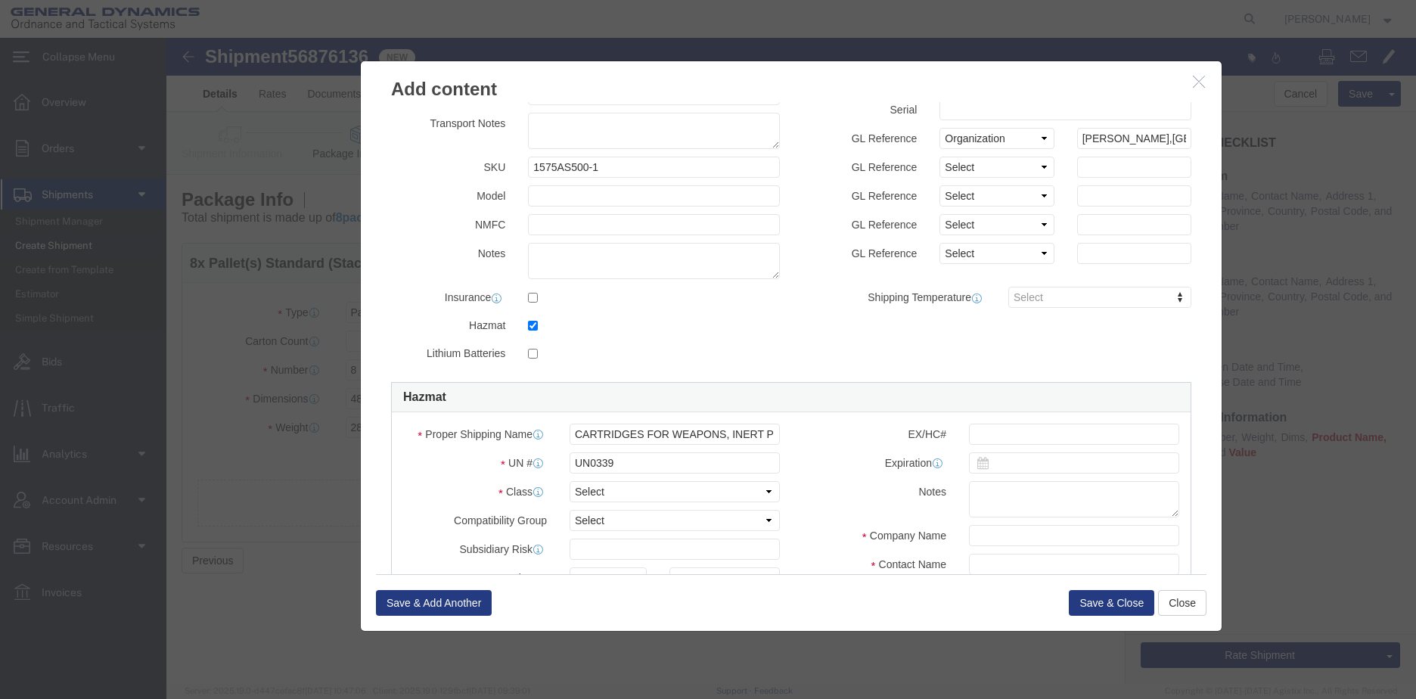
scroll to position [151, 0]
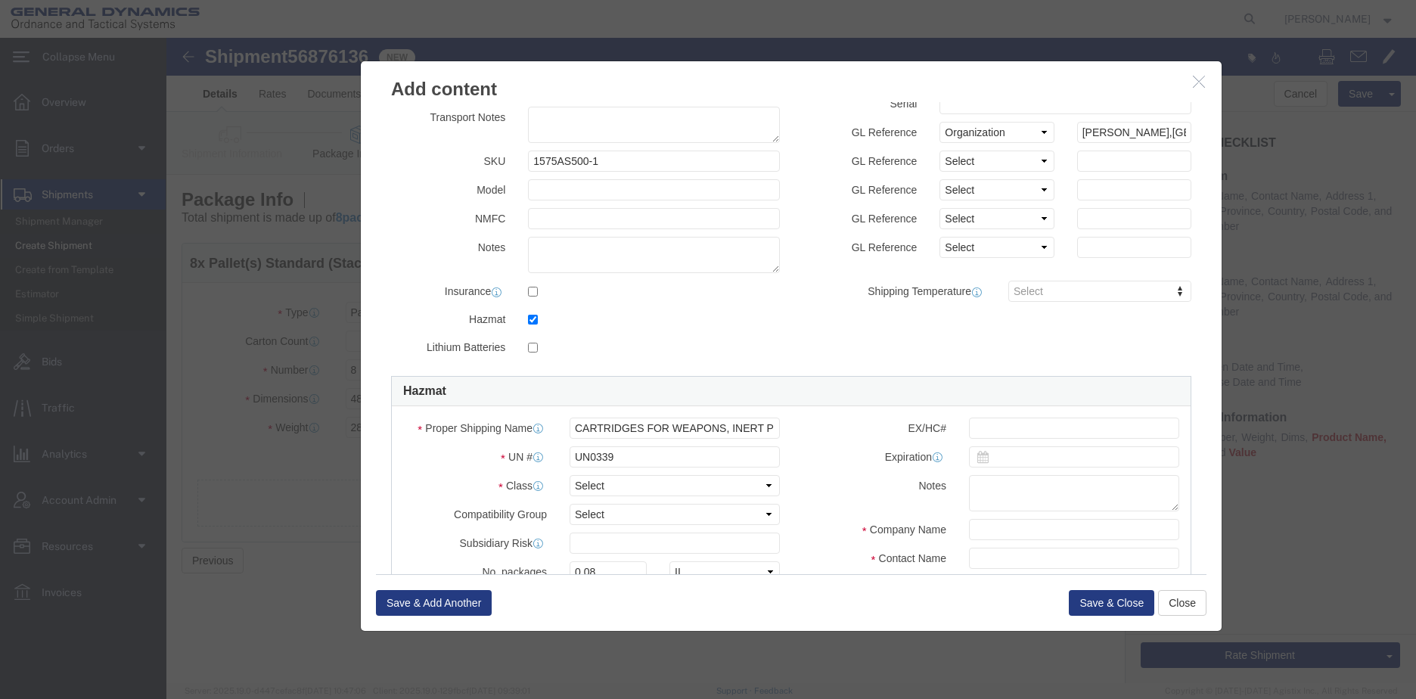
type input "1022655.00"
click div "Proper Shipping Name CARTRIDGES FOR WEAPONS, INERT PROJECTILE UN # UN0339 Class…"
click select "Select 1 Explosive 1.1 Explosive 1.2 Explosive 1.3 Explosive 1.4 Explosive 1.5 …"
select select "1.4 Explosive"
click select "Select 1 Explosive 1.1 Explosive 1.2 Explosive 1.3 Explosive 1.4 Explosive 1.5 …"
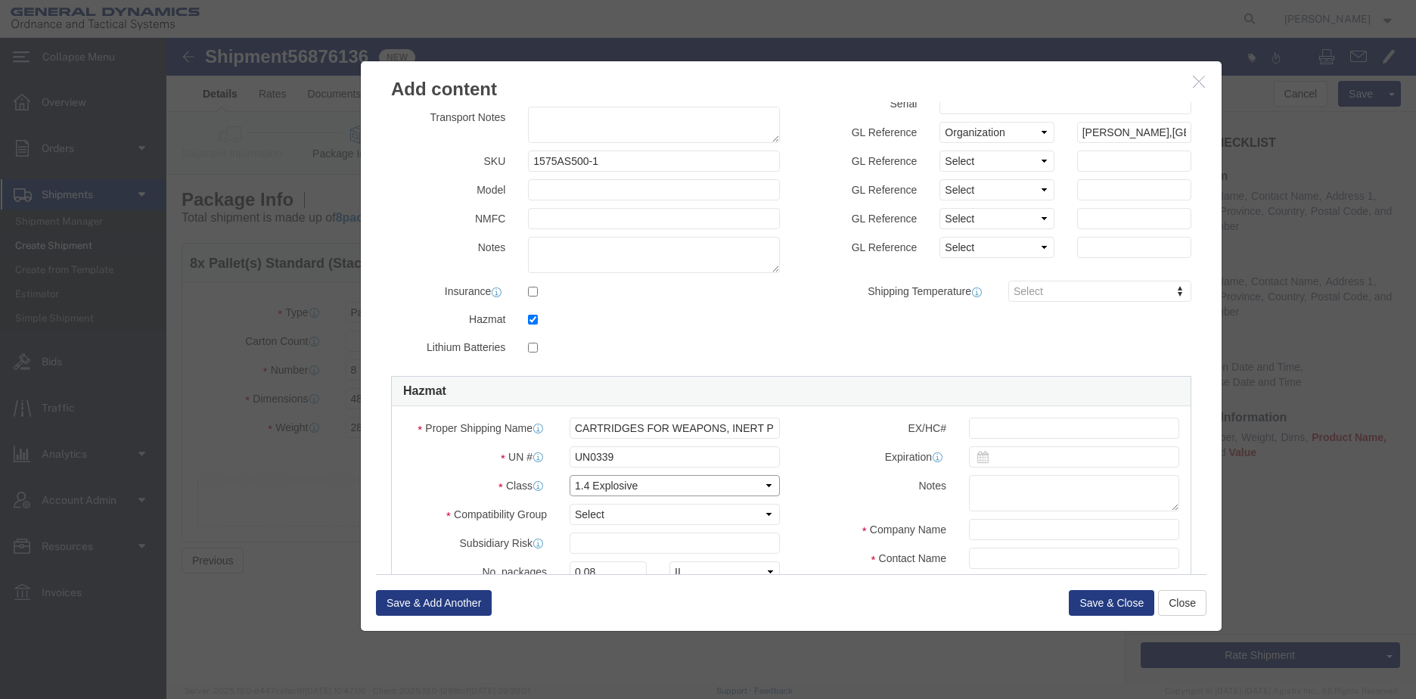
scroll to position [227, 0]
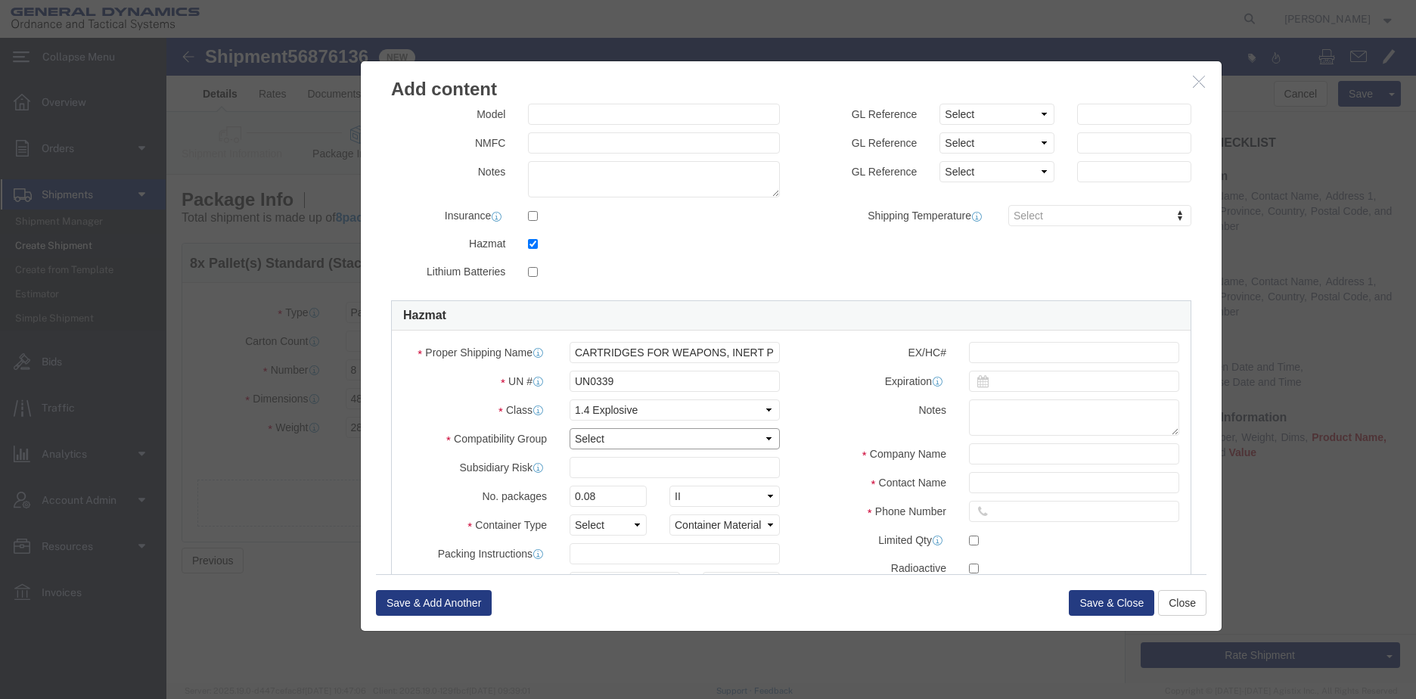
click select "Select A B C D E F G H J K L N S"
select select "C"
click select "Select A B C D E F G H J K L N S"
drag, startPoint x: 438, startPoint y: 461, endPoint x: 402, endPoint y: 460, distance: 36.3
click input "0.08"
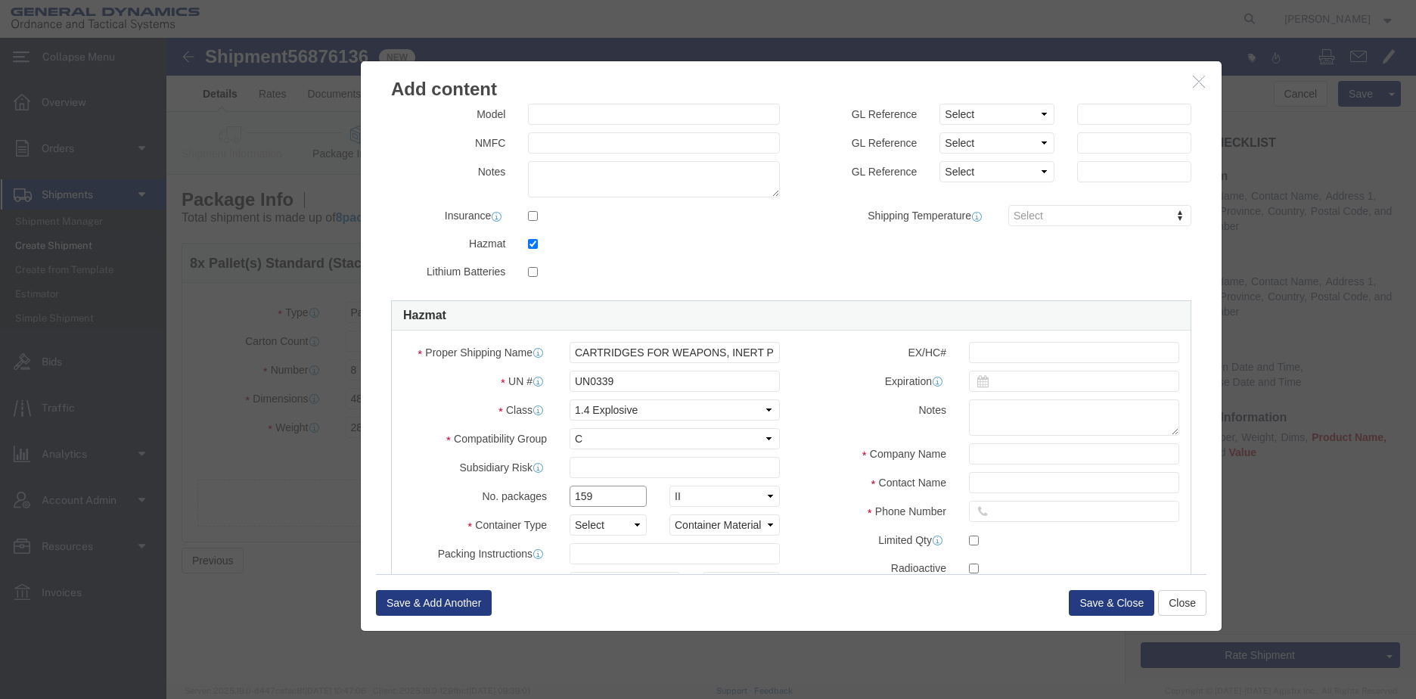
type input "159"
click select "Packaging Group I II III"
select select
click select "Packaging Group I II III"
click select "Select 1 - Drums 2 - Reserved 3 - Jerricans 4 - Boxes 5 - Bags 6 - Composite Pa…"
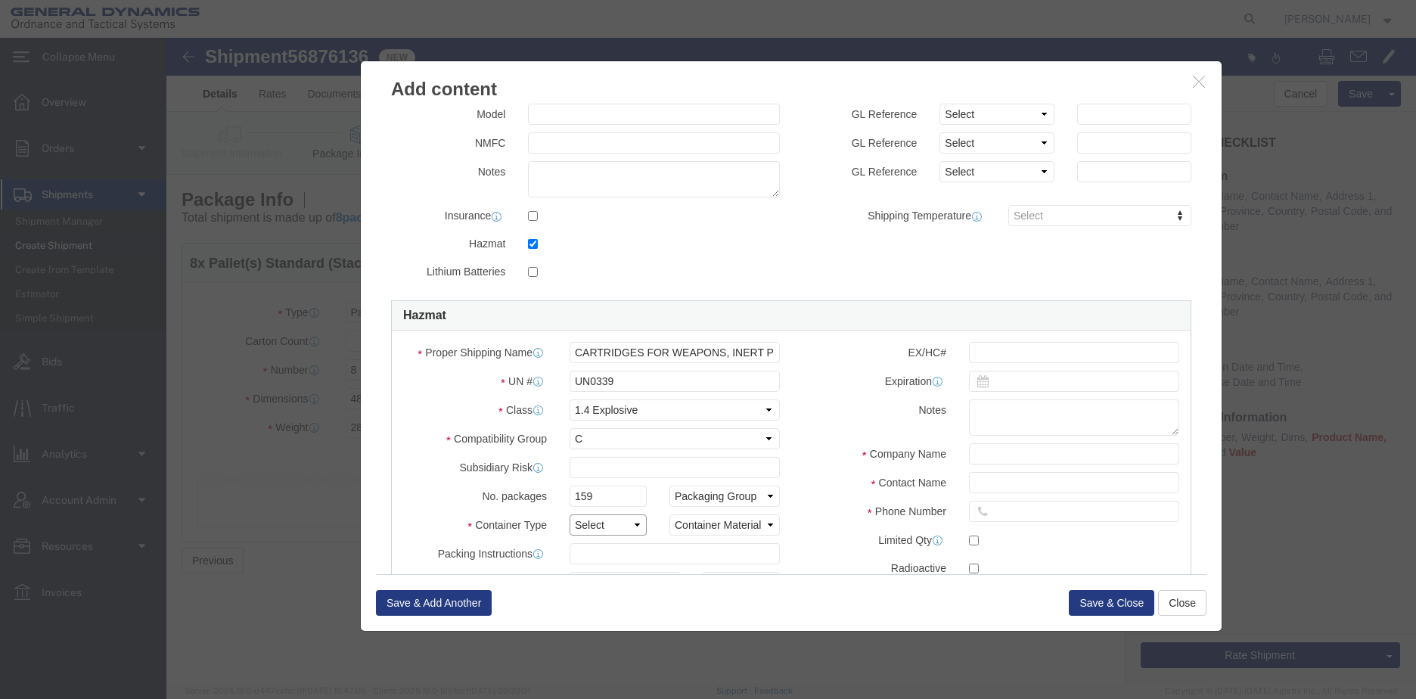
select select "BOXES"
click select "Select 1 - Drums 2 - Reserved 3 - Jerricans 4 - Boxes 5 - Bags 6 - Composite Pa…"
click select "Container Material A - Steel (all types and surface treatments) B - Aluminum C …"
select select "STEEL_IATA"
click select "Container Material A - Steel (all types and surface treatments) B - Aluminum C …"
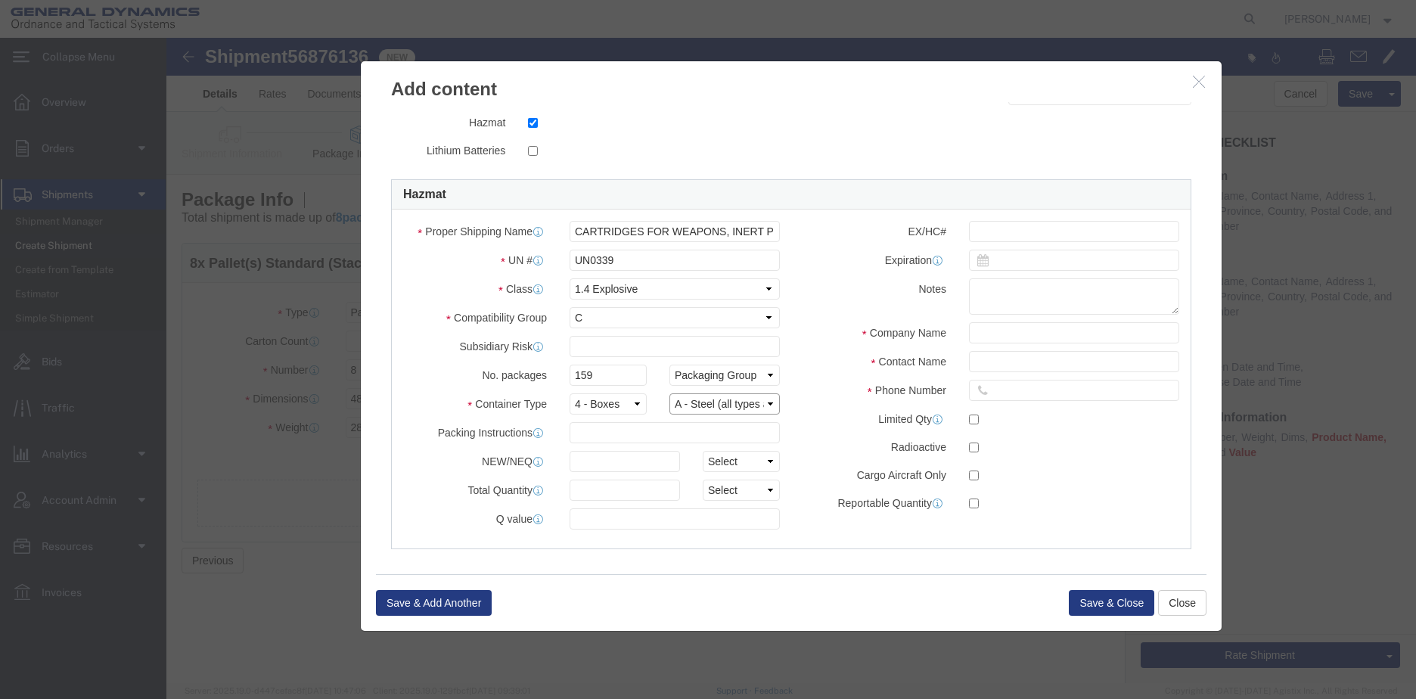
scroll to position [357, 0]
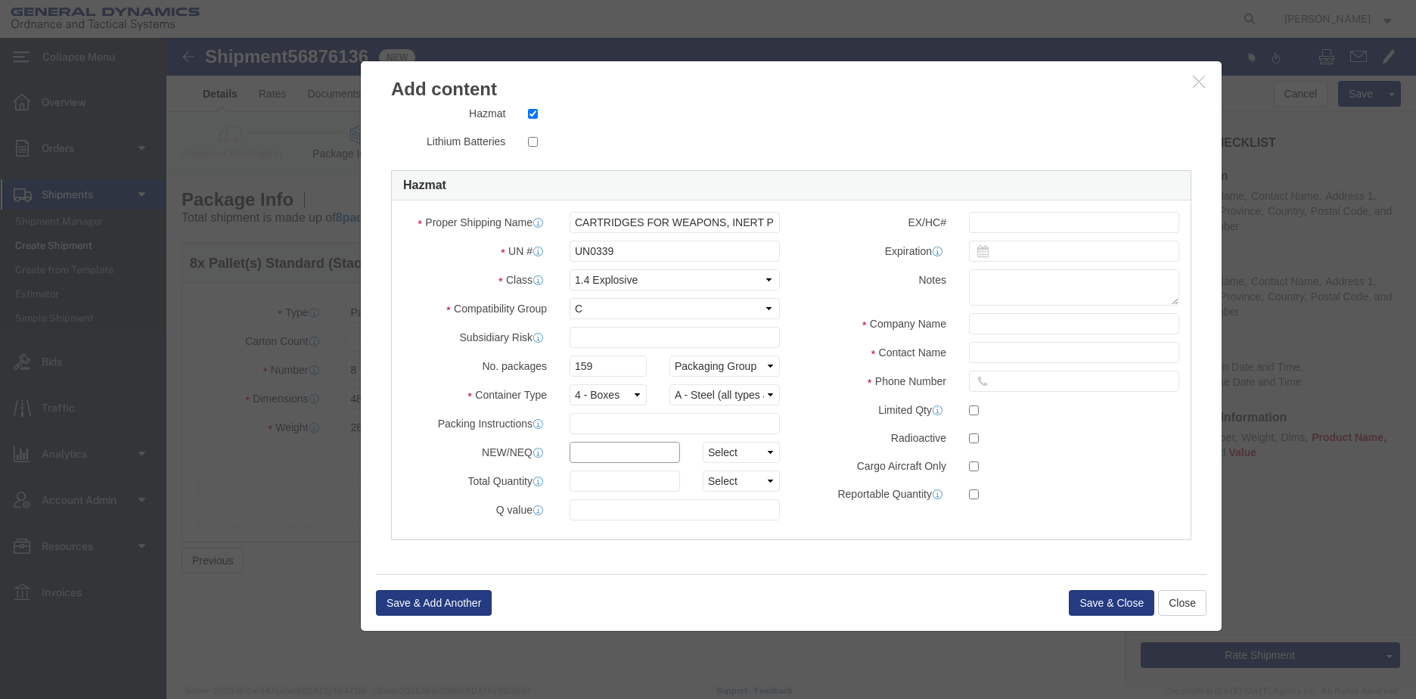
click input "text"
type input "2980"
click select "Select kgs lbs"
select select "LBS"
click select "Select kgs lbs"
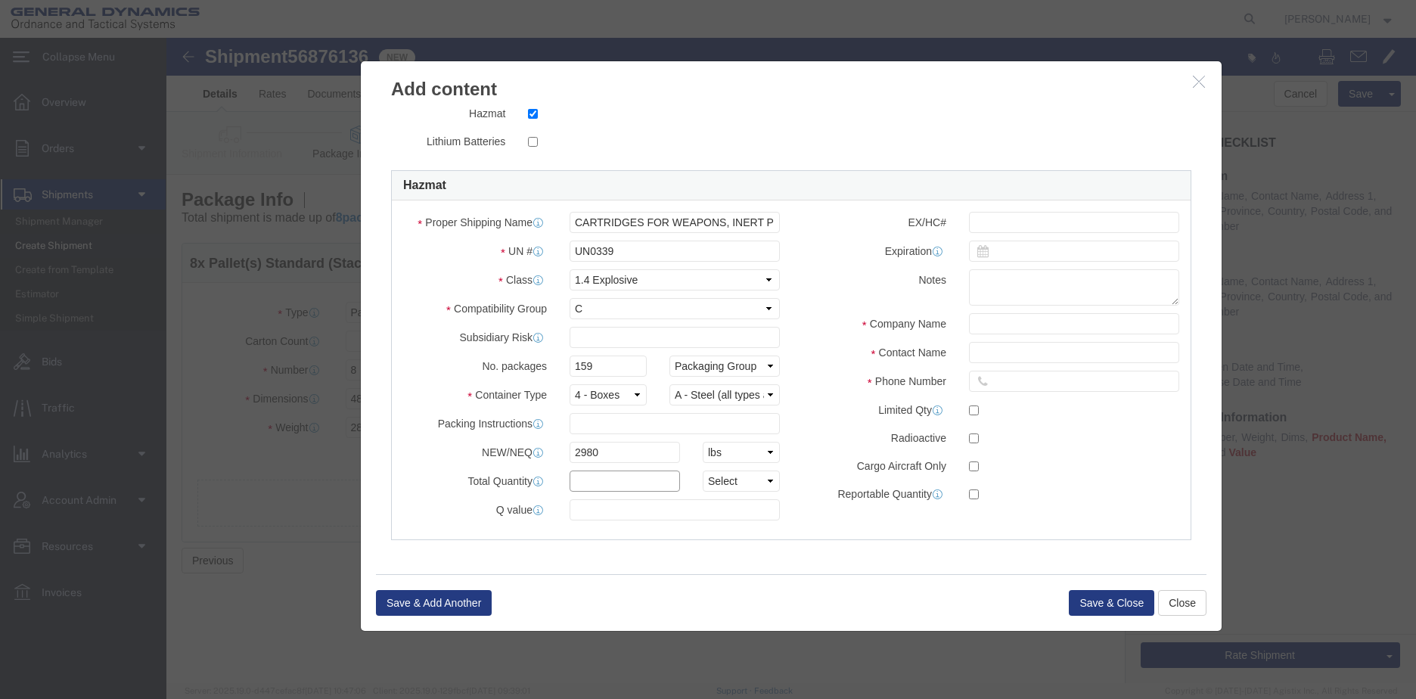
click input "text"
type input "23700"
click select "Select curies gallons kgs lbs liters milliliters"
select select "LBS"
click select "Select curies gallons kgs lbs liters milliliters"
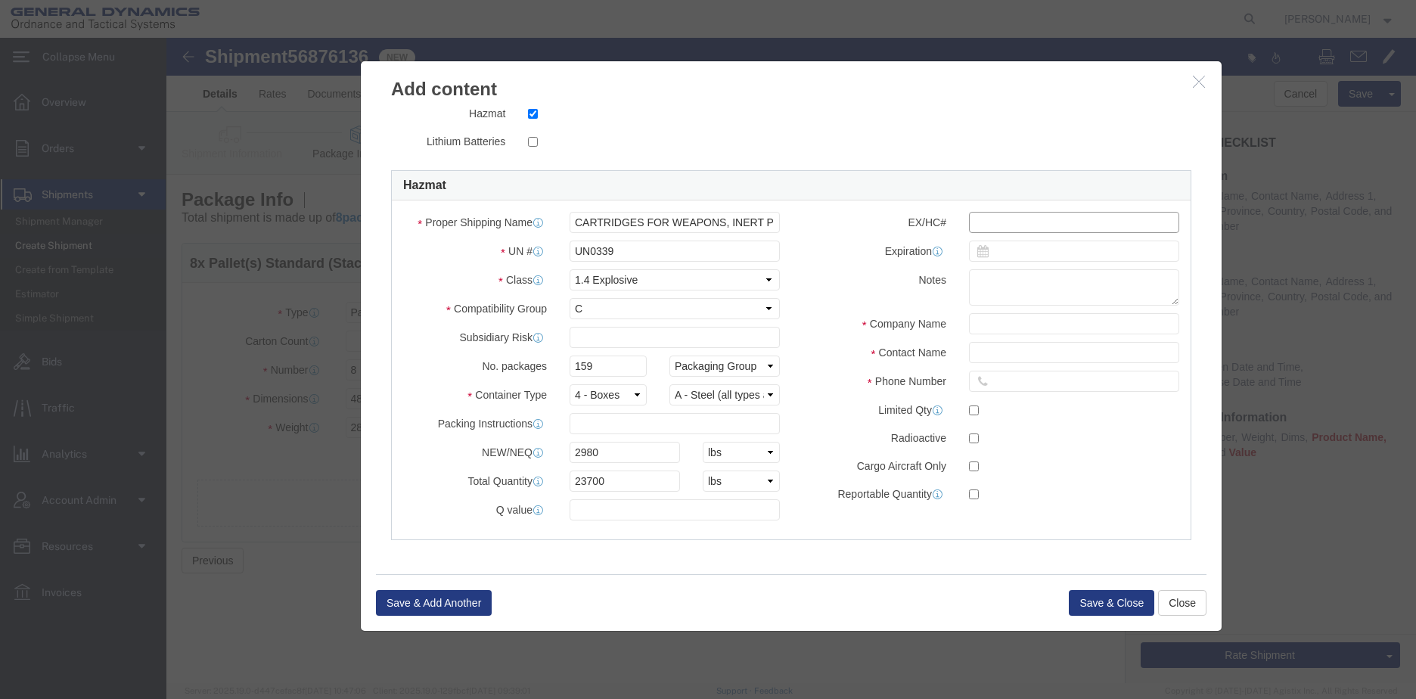
click input "text"
type input "EX2000100077"
click input "text"
type input "CHEMTREC"
type input "CHEMTREC ACCT#CCN 9244"
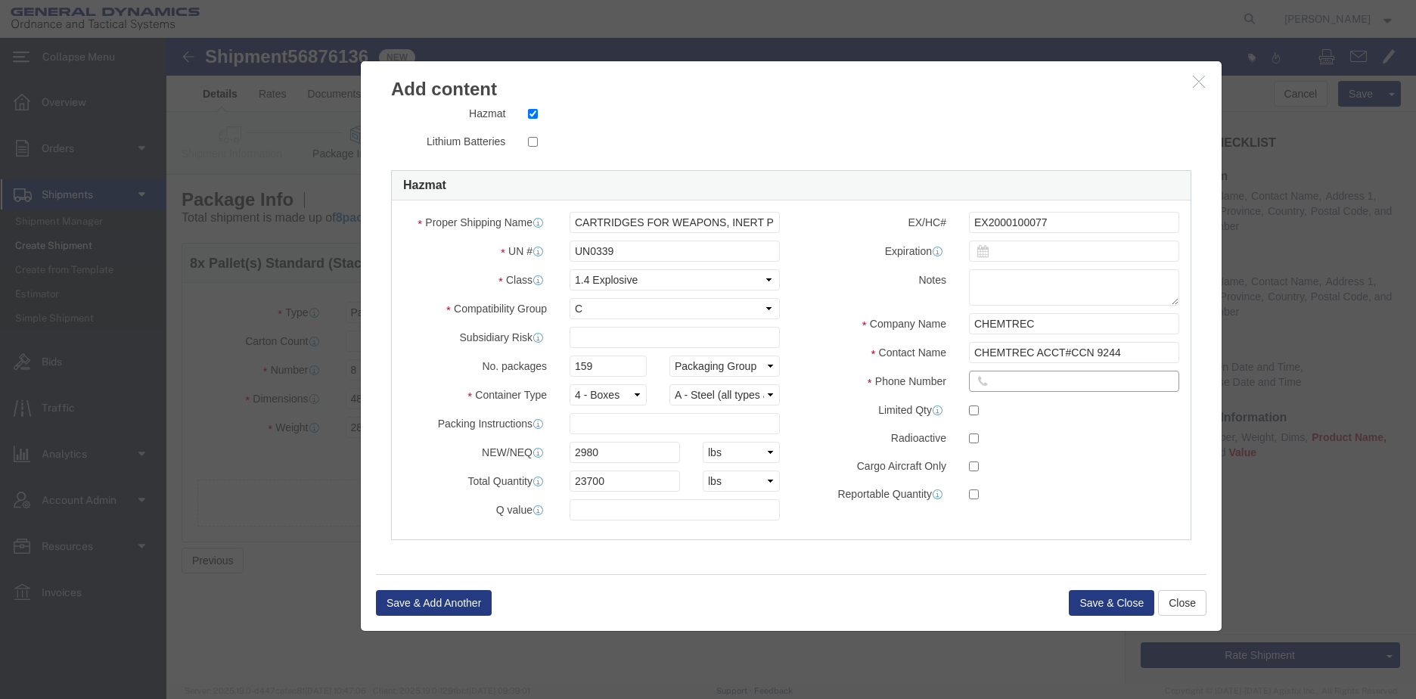
type input "8004249300"
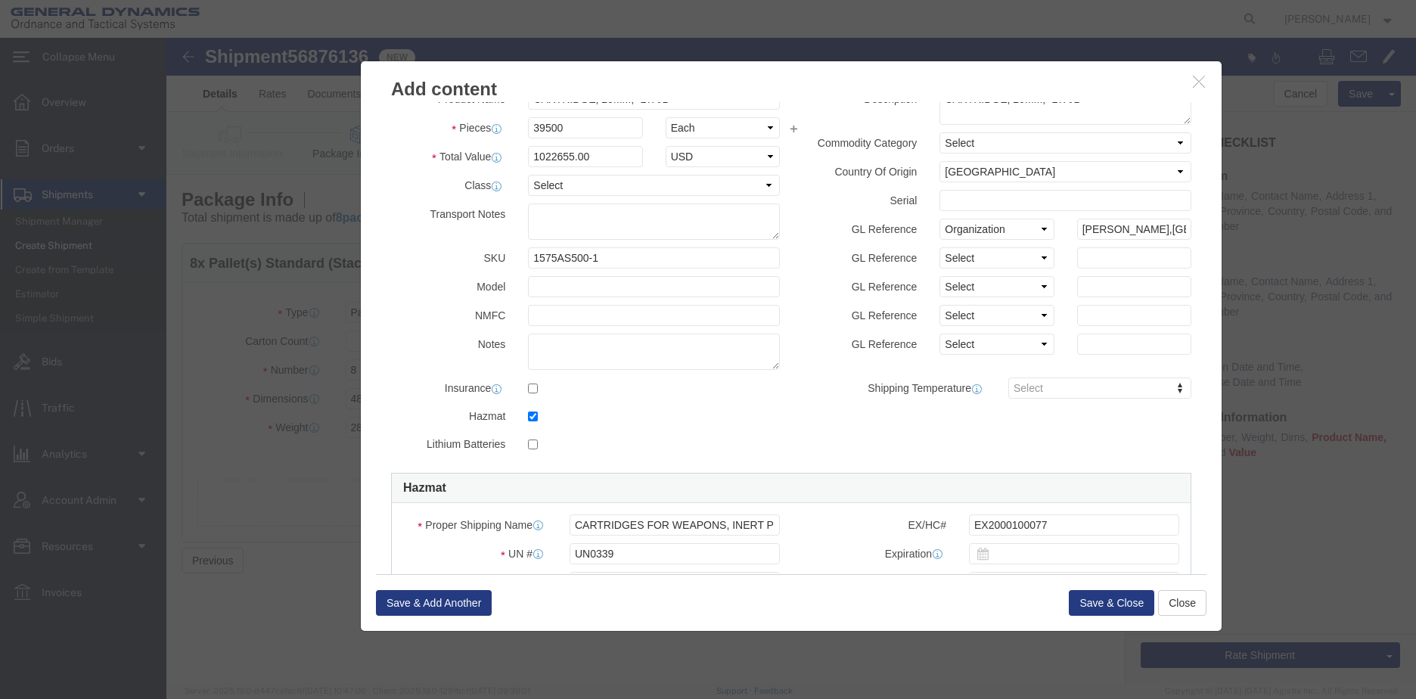
scroll to position [0, 0]
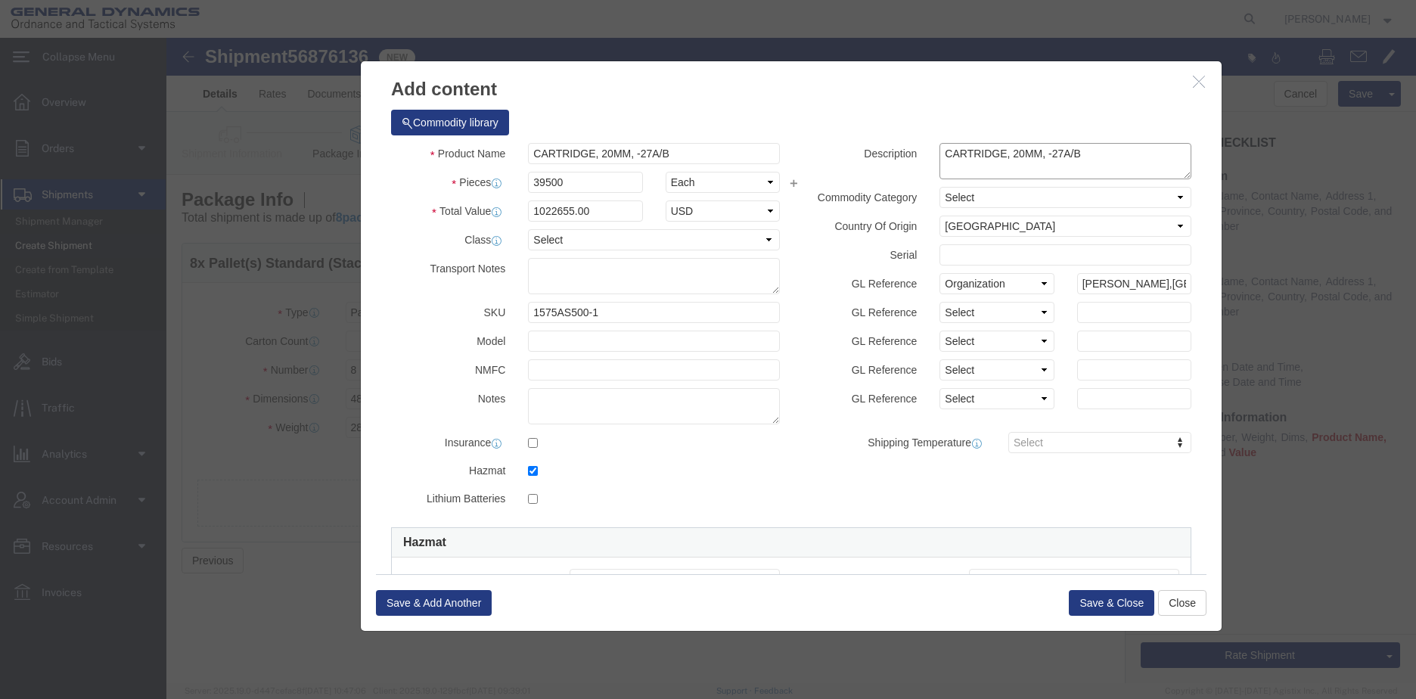
click textarea "CARTRIDGE, 20MM, -27A/B"
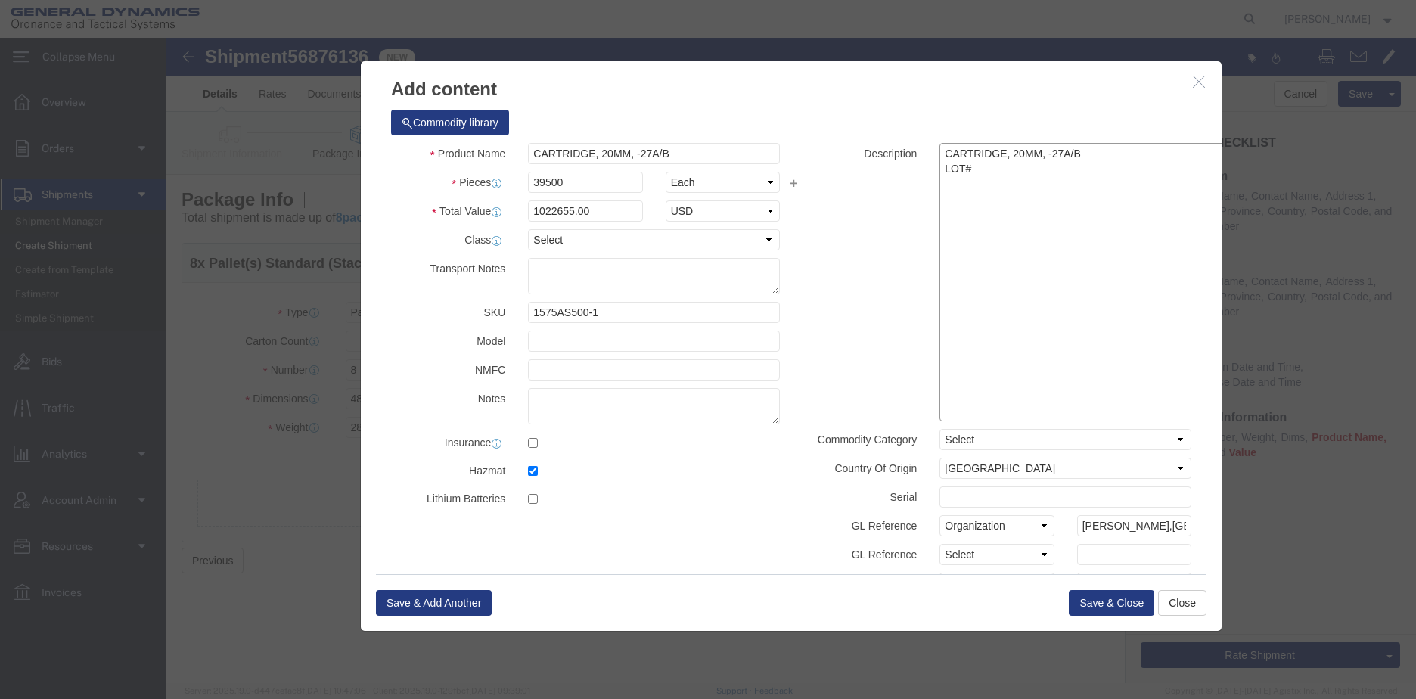
drag, startPoint x: 1014, startPoint y: 138, endPoint x: 1092, endPoint y: 380, distance: 254.2
click div "Add content Commodity library Product Name CARTRIDGE, 20MM, -27A/B Pieces 39500…"
click textarea "CARTRIDGE, 20MM, -27A/B LOT#"
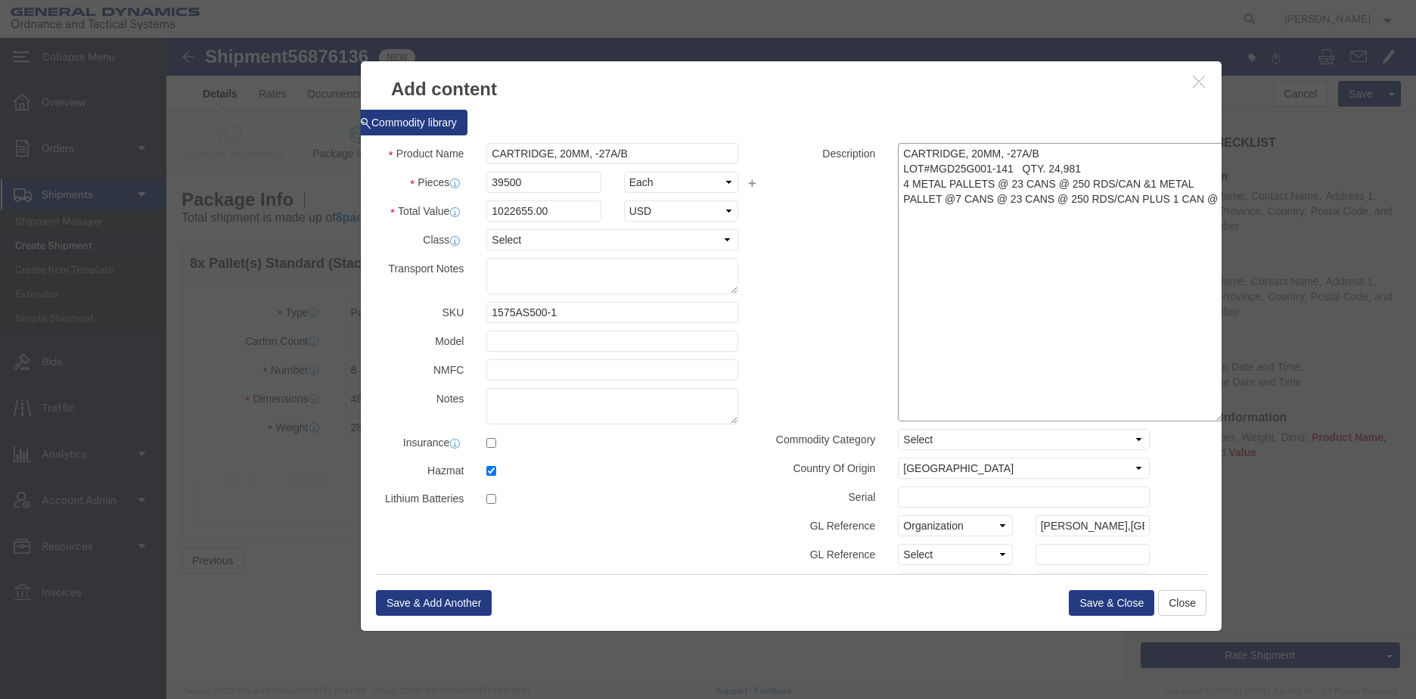
scroll to position [0, 42]
drag, startPoint x: 778, startPoint y: 183, endPoint x: 728, endPoint y: 135, distance: 69.0
click textarea "CARTRIDGE, 20MM, -27A/B LOT#MGD25G001-141 QTY. 24,981 4 METAL PALLETS @ 23 CANS…"
paste textarea "LOT#MGD25G001-141 QTY. 24,981 4 METAL PALLETS @ 23 CANS @ 250 RDS/CAN &1 METAL …"
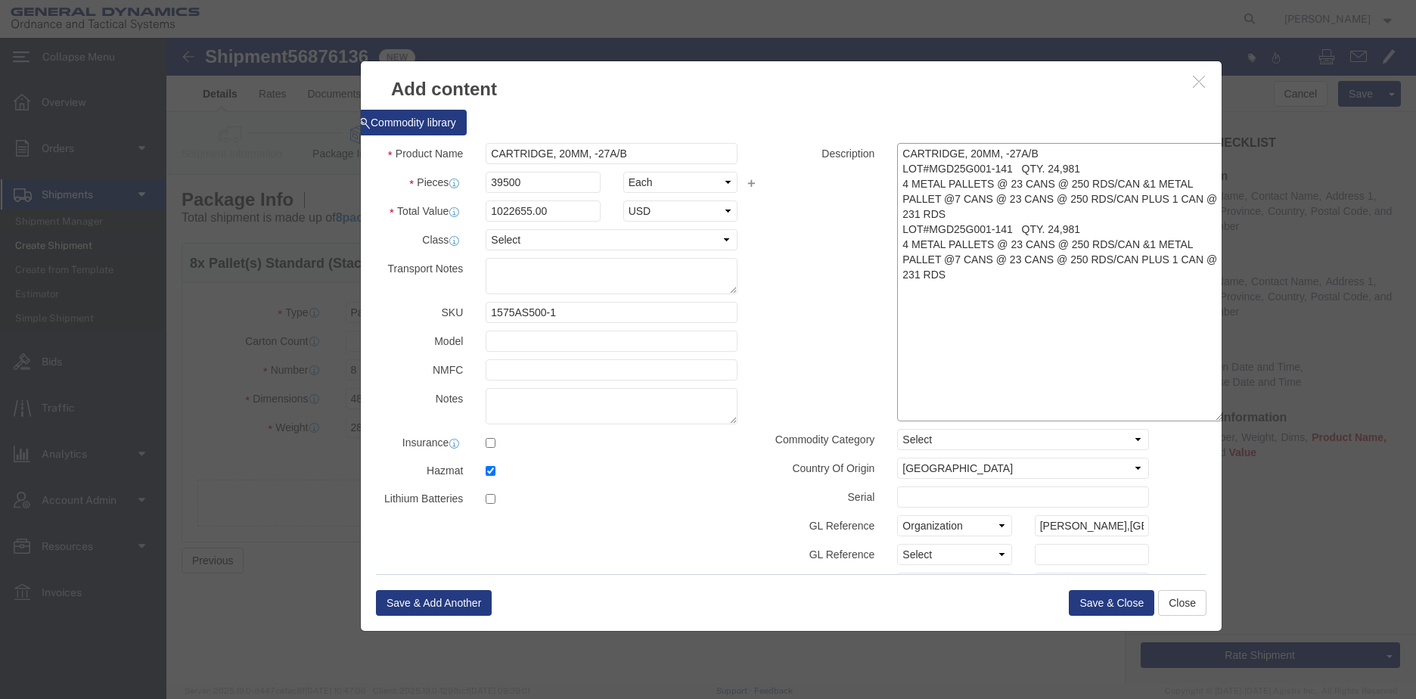
click textarea "CARTRIDGE, 20MM, -27A/B LOT#MGD25G001-141 QTY. 24,981 4 METAL PALLETS @ 23 CANS…"
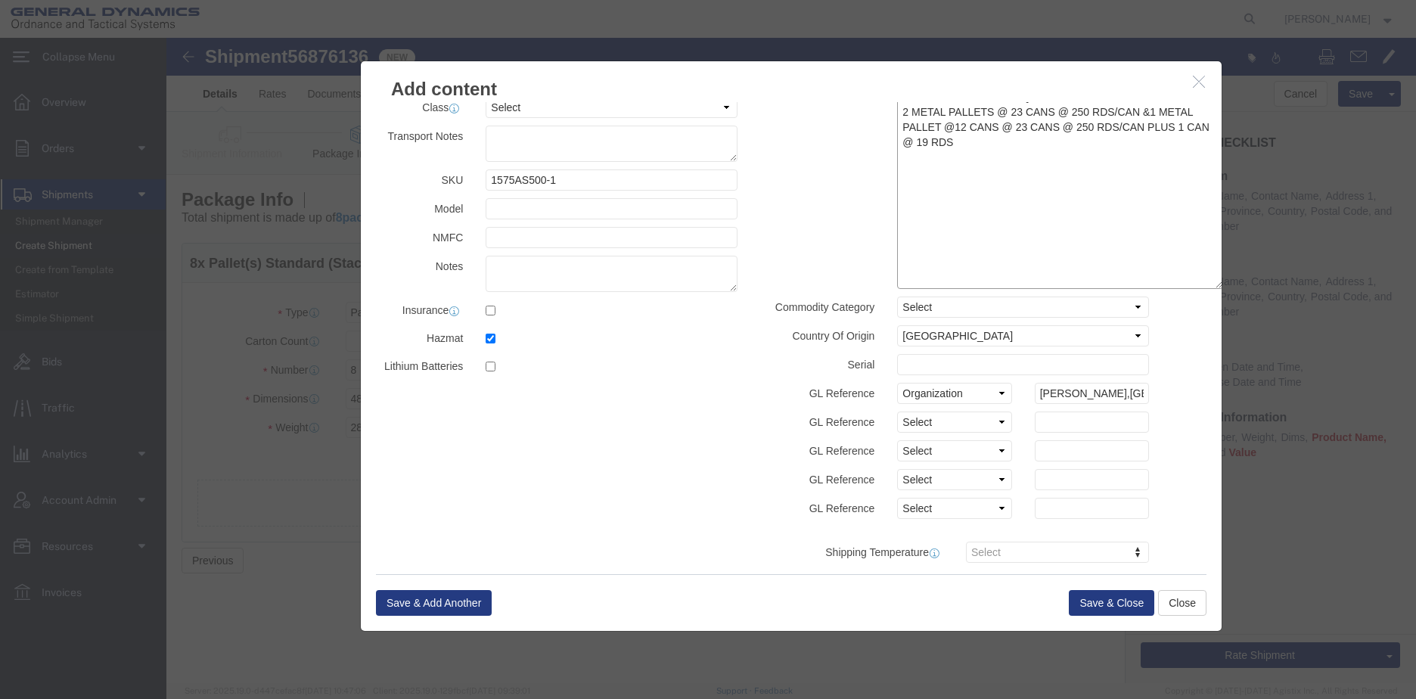
scroll to position [151, 42]
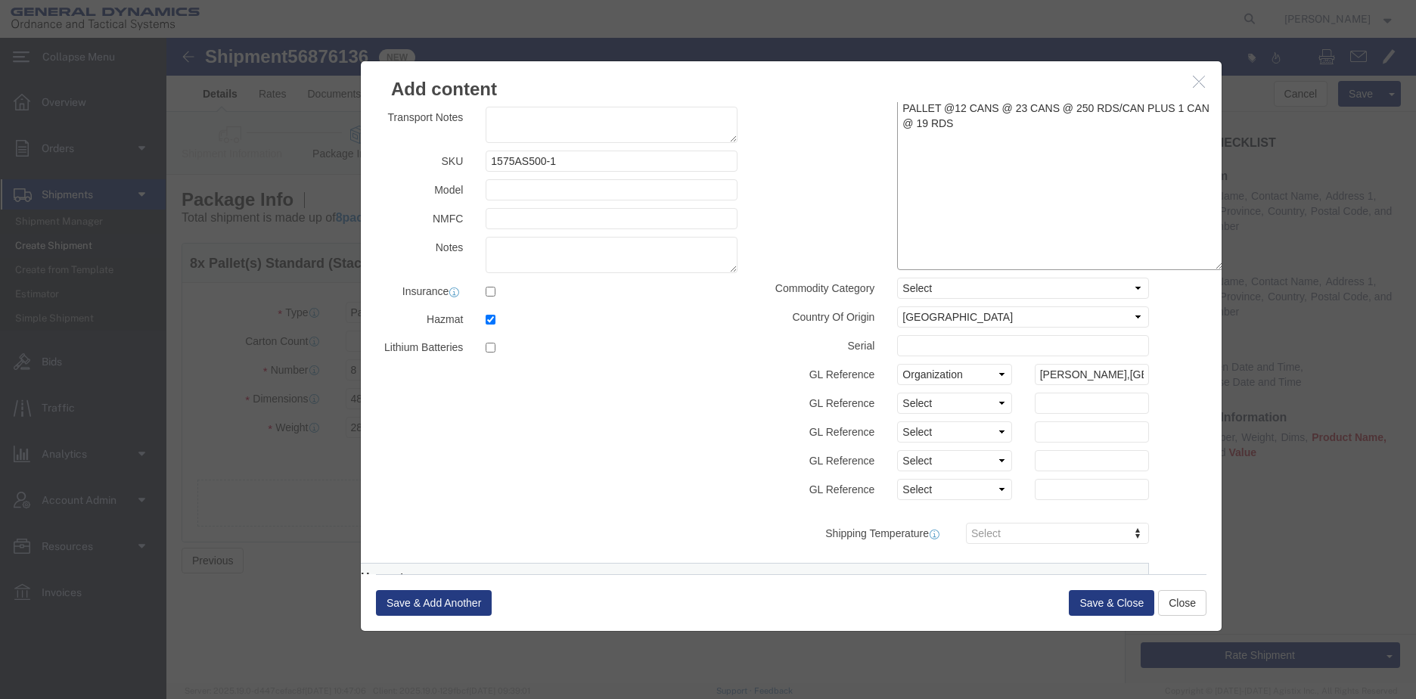
type textarea "CARTRIDGE, 20MM, -27A/B LOT#MGD25G001-141 QTY. 24,981 4 METAL PALLETS @ 23 CANS…"
click select "Select Account Type Activity ID Airline Appointment Number ASN Batch Number Bil…"
click textarea "CARTRIDGE, 20MM, -27A/B LOT#MGD25G001-141 QTY. 24,981 4 METAL PALLETS @ 23 CANS…"
click button "Save & Close"
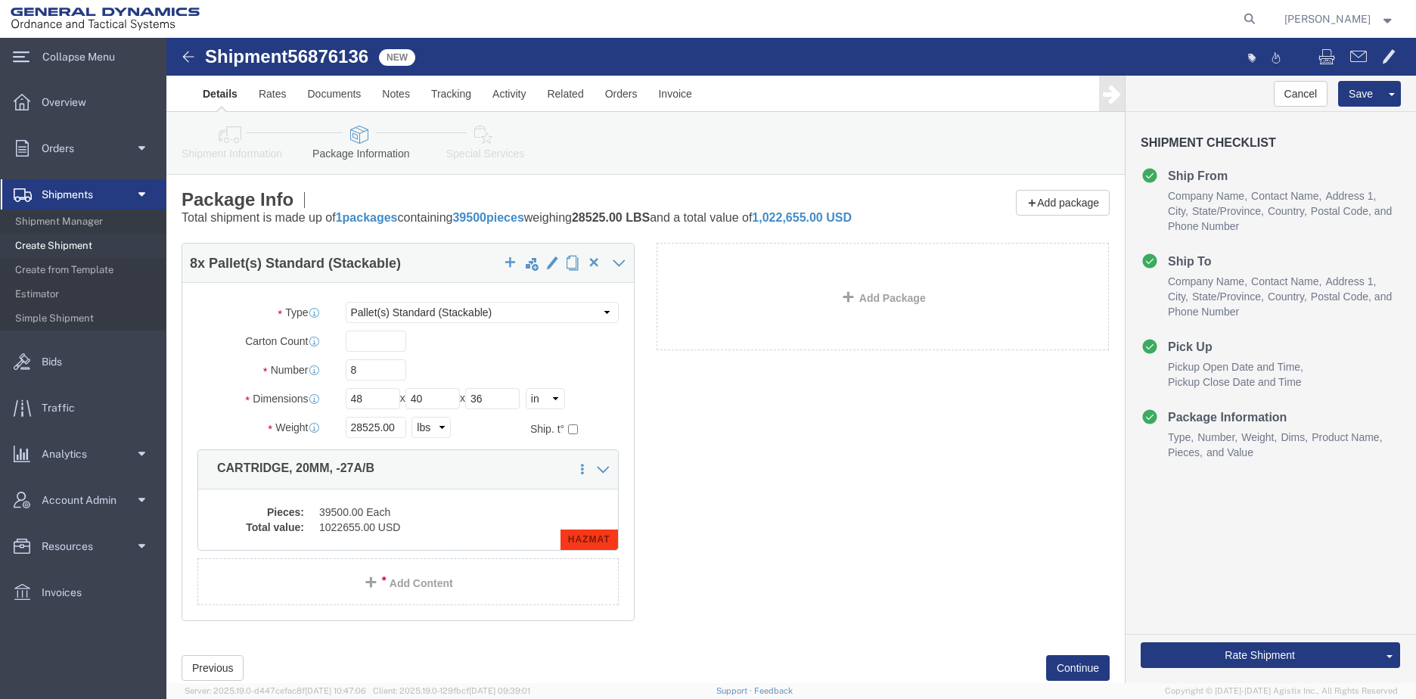
scroll to position [151, 0]
click icon
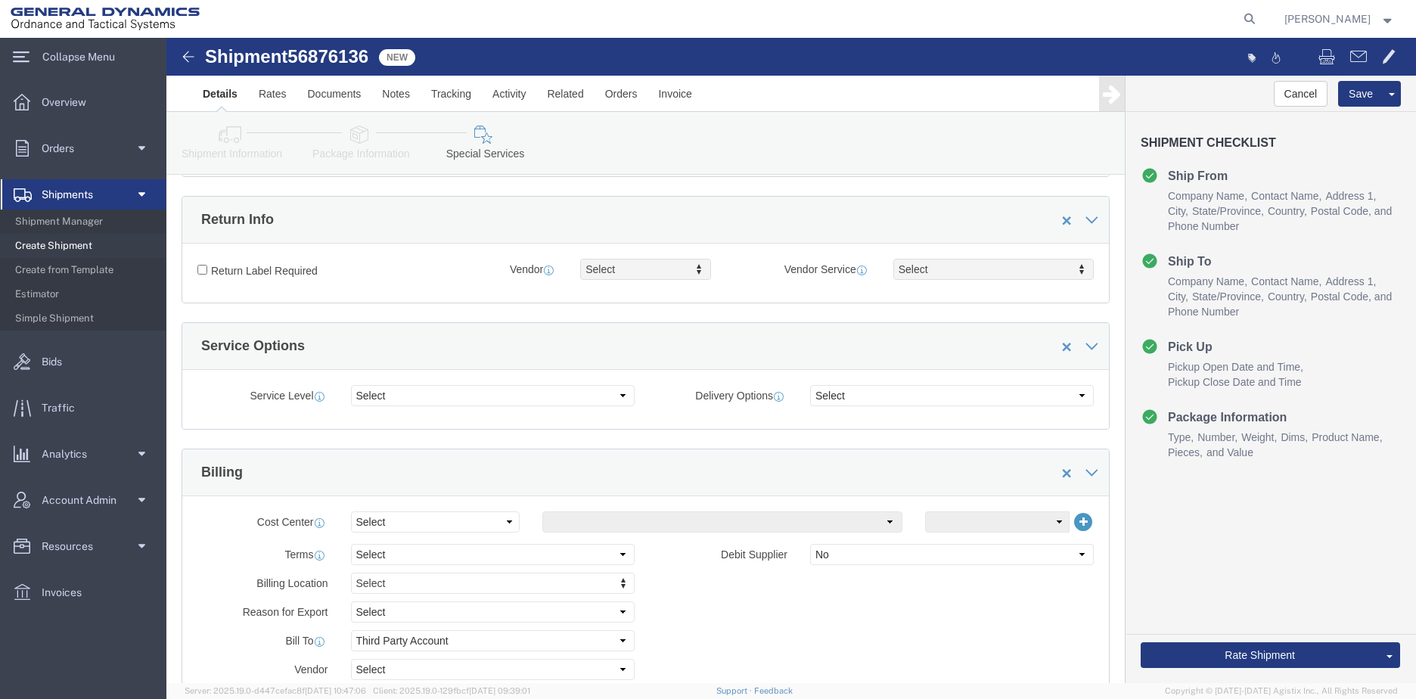
scroll to position [454, 0]
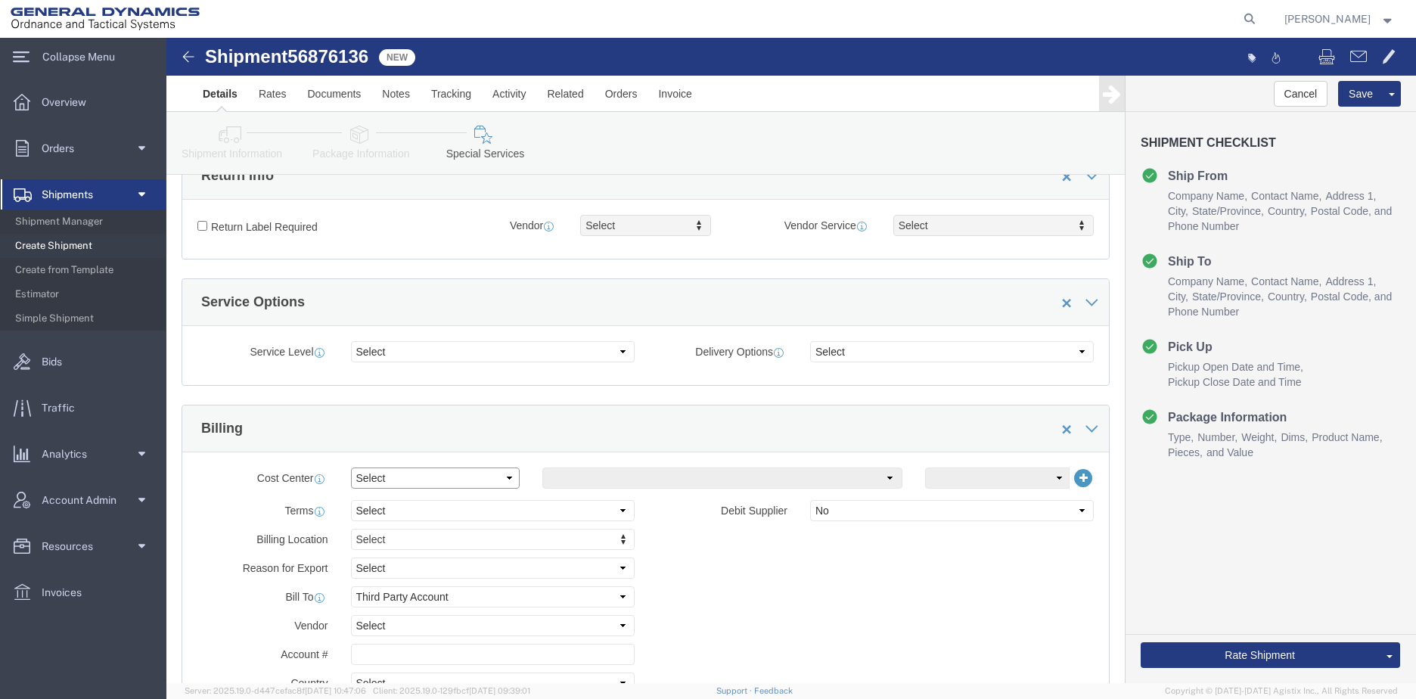
click select "Select Buyer Cost Center Department Operations Number Order Number Sales Person"
click select "Select Recipient Account Sender/Shipper Third Party Account"
select select "RCPN"
click select "Select Recipient Account Sender/Shipper Third Party Account"
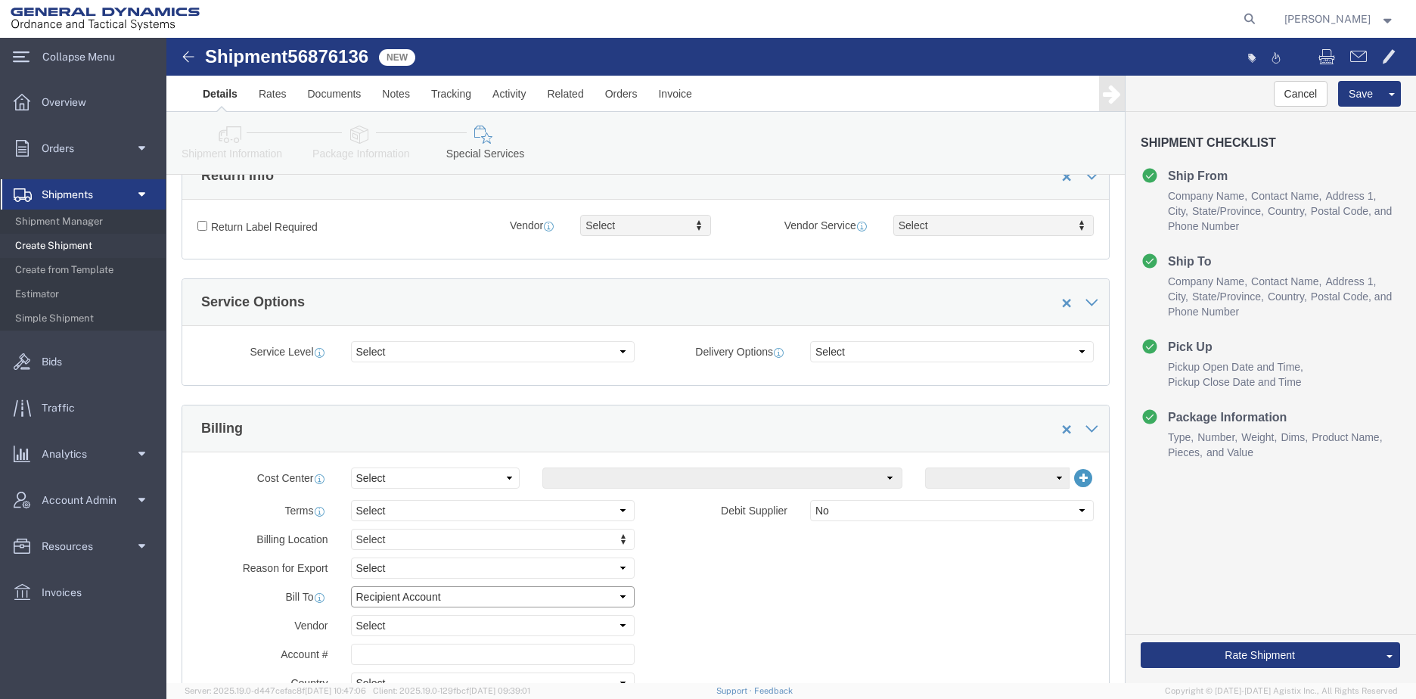
type input "EIMSKIP c/o Cargo Transport"
type input "[STREET_ADDRESS]"
select select "US"
select select "ME"
type input "[PHONE_NUMBER]"
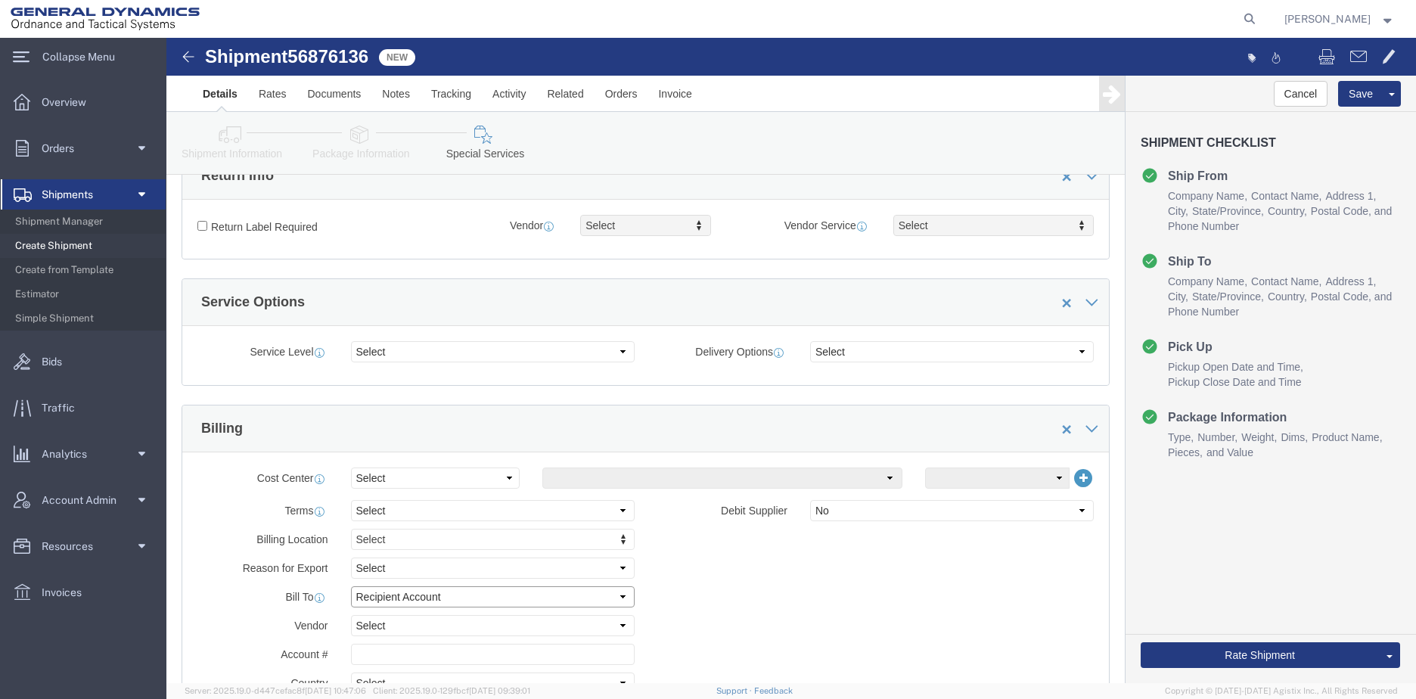
type input "[PERSON_NAME] - Cargo Transport"
type input "[GEOGRAPHIC_DATA]"
type input "04101"
click select "Select DHL FedEx Express UPS"
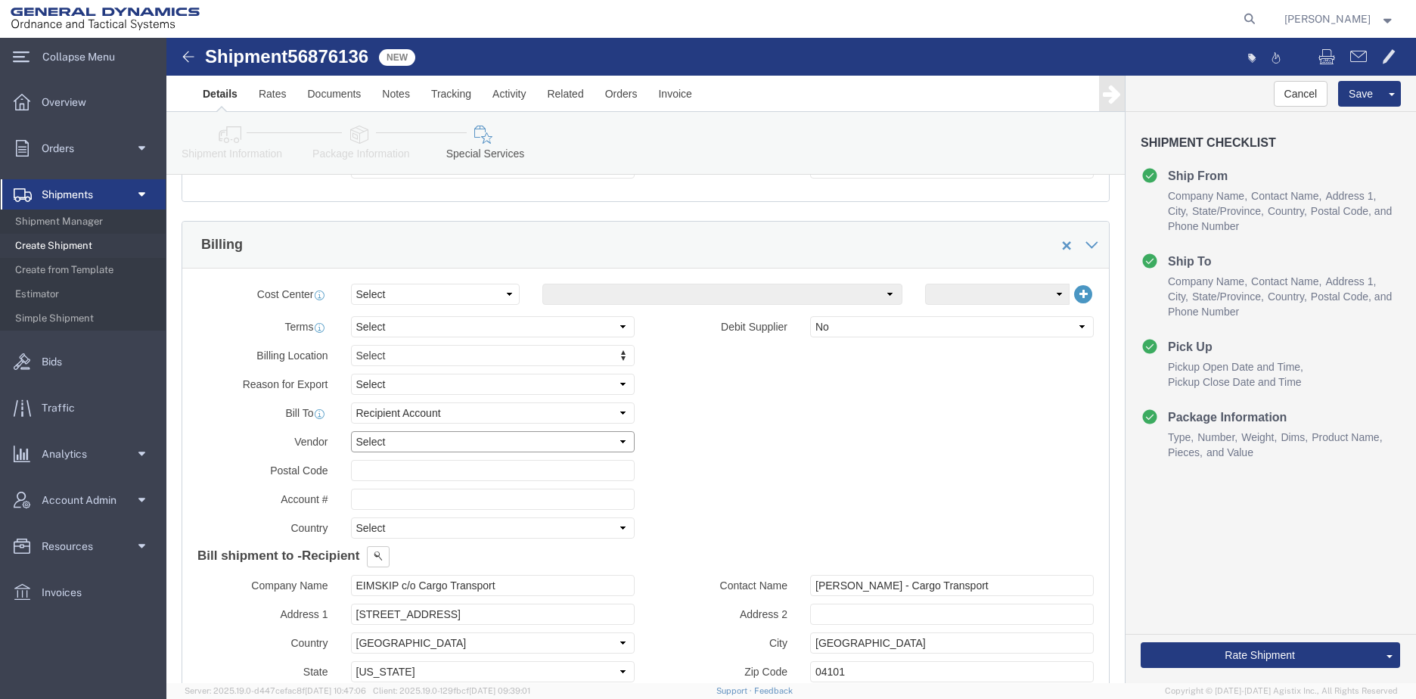
scroll to position [681, 0]
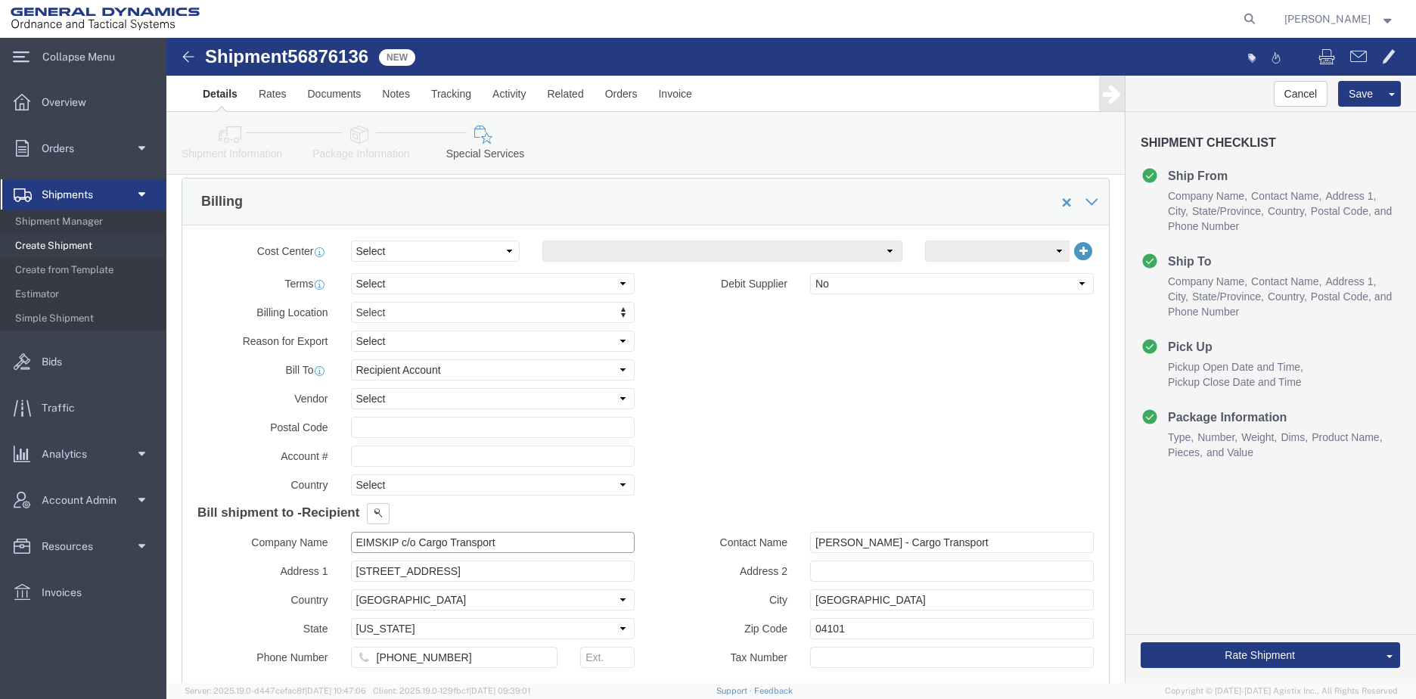
drag, startPoint x: 250, startPoint y: 502, endPoint x: 126, endPoint y: 506, distance: 124.8
click div "Company Name EIMSKIP c/o Cargo Transport"
type input "Cargo Transport"
drag, startPoint x: 364, startPoint y: 531, endPoint x: 137, endPoint y: 548, distance: 227.5
click div "Company Name Cargo Transport Address 1 [STREET_ADDRESS] Country Select [GEOGRAP…"
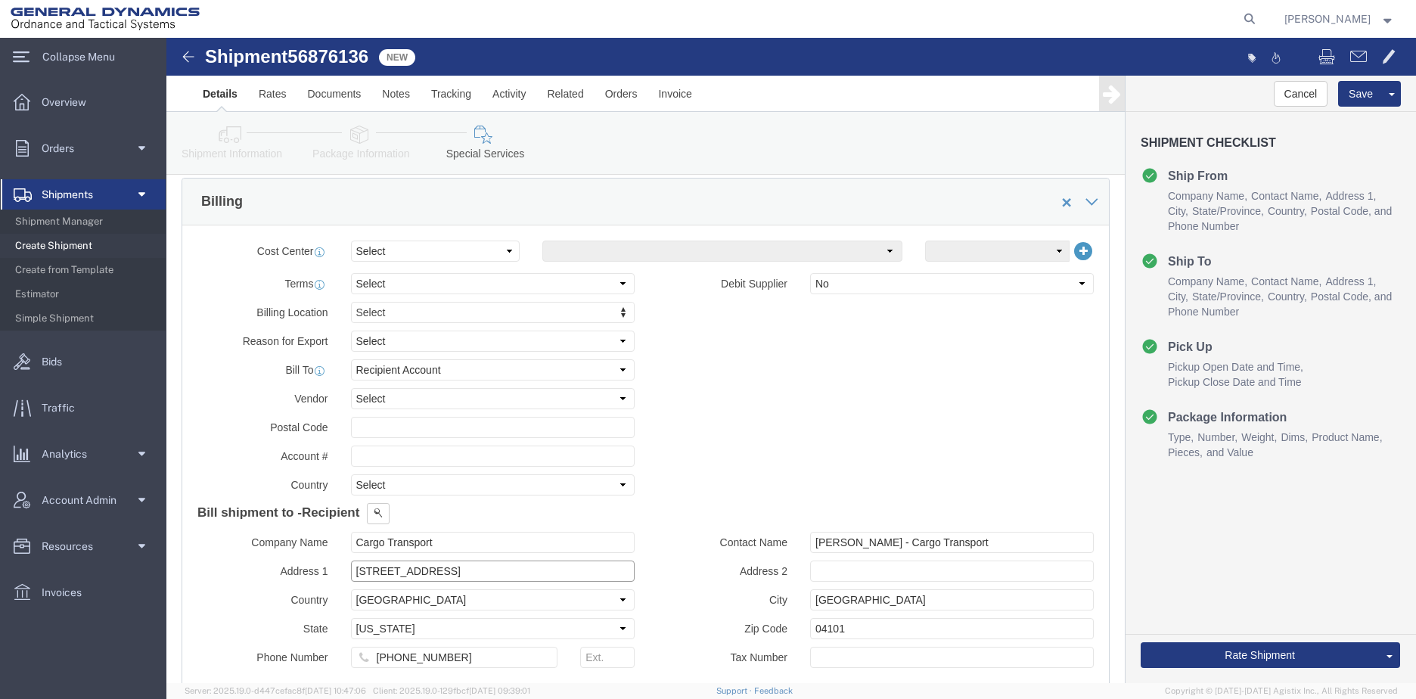
type input "[STREET_ADDRESS]"
drag, startPoint x: 689, startPoint y: 563, endPoint x: 605, endPoint y: 561, distance: 84.0
click div "City [GEOGRAPHIC_DATA]"
type input "d"
type input "Dulles"
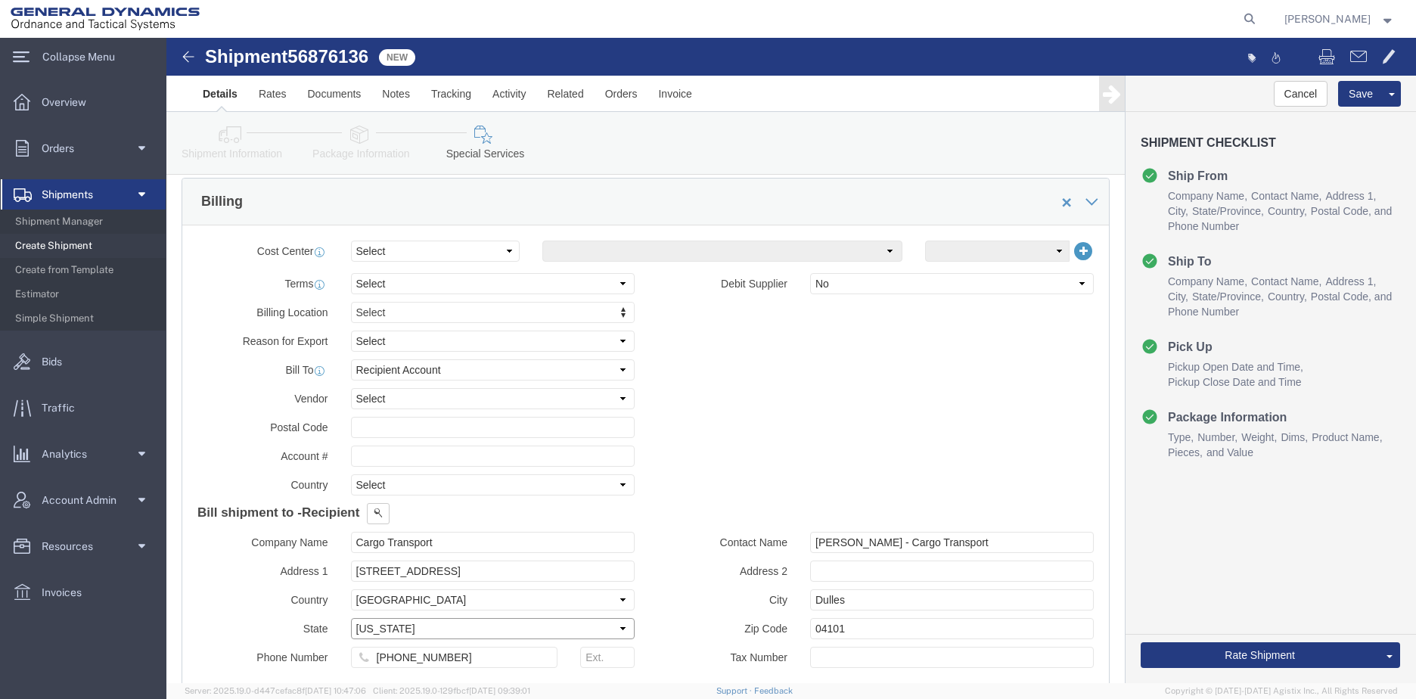
click select "Select [US_STATE] [US_STATE] [US_STATE] [US_STATE] Armed Forces Americas Armed …"
select select "VA"
click select "Select [US_STATE] [US_STATE] [US_STATE] [US_STATE] Armed Forces Americas Armed …"
drag, startPoint x: 301, startPoint y: 619, endPoint x: 186, endPoint y: 622, distance: 115.0
click input "[PHONE_NUMBER]"
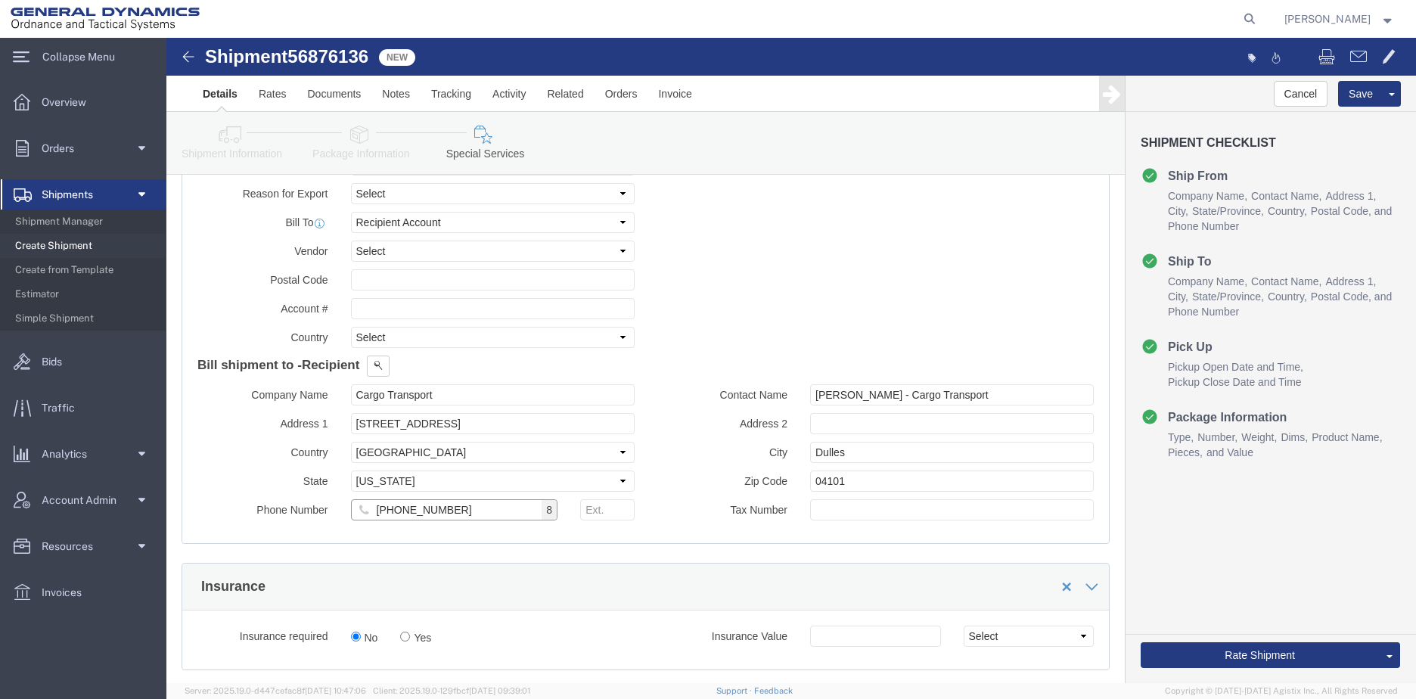
scroll to position [908, 0]
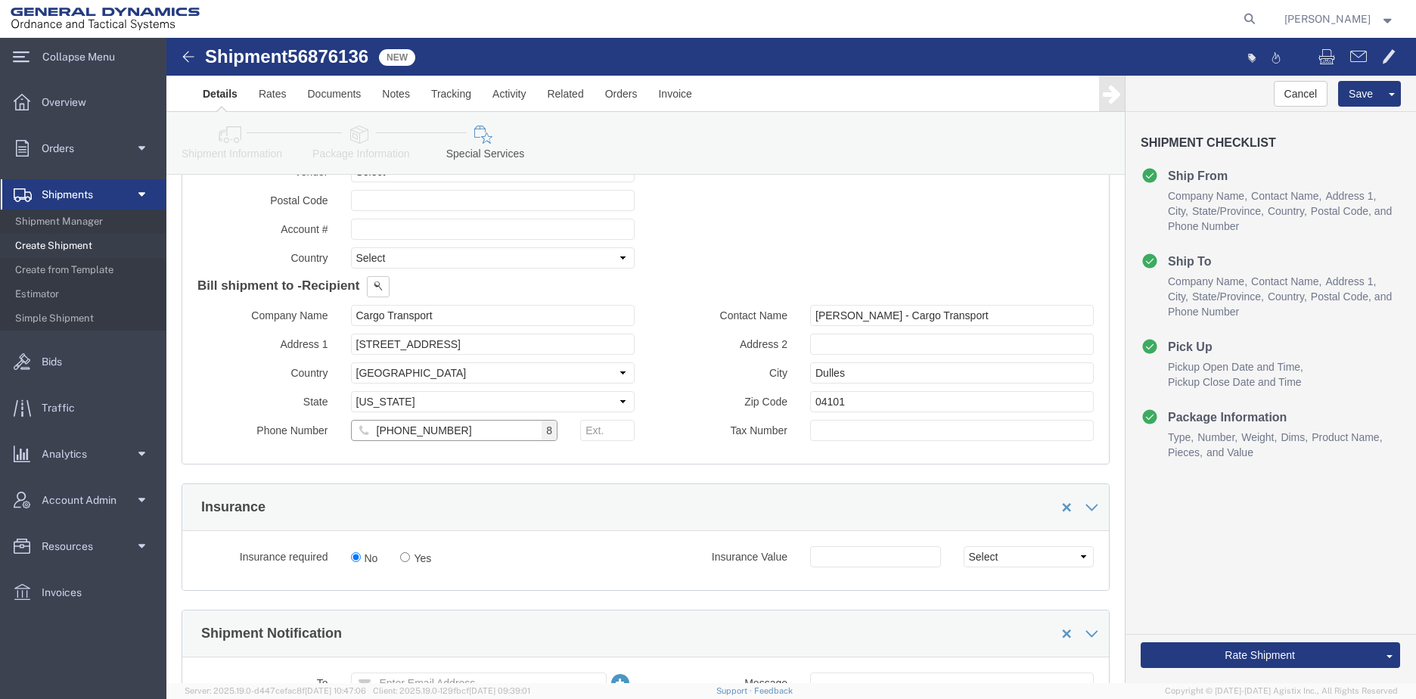
type input "[PHONE_NUMBER]"
click label "Zip Code"
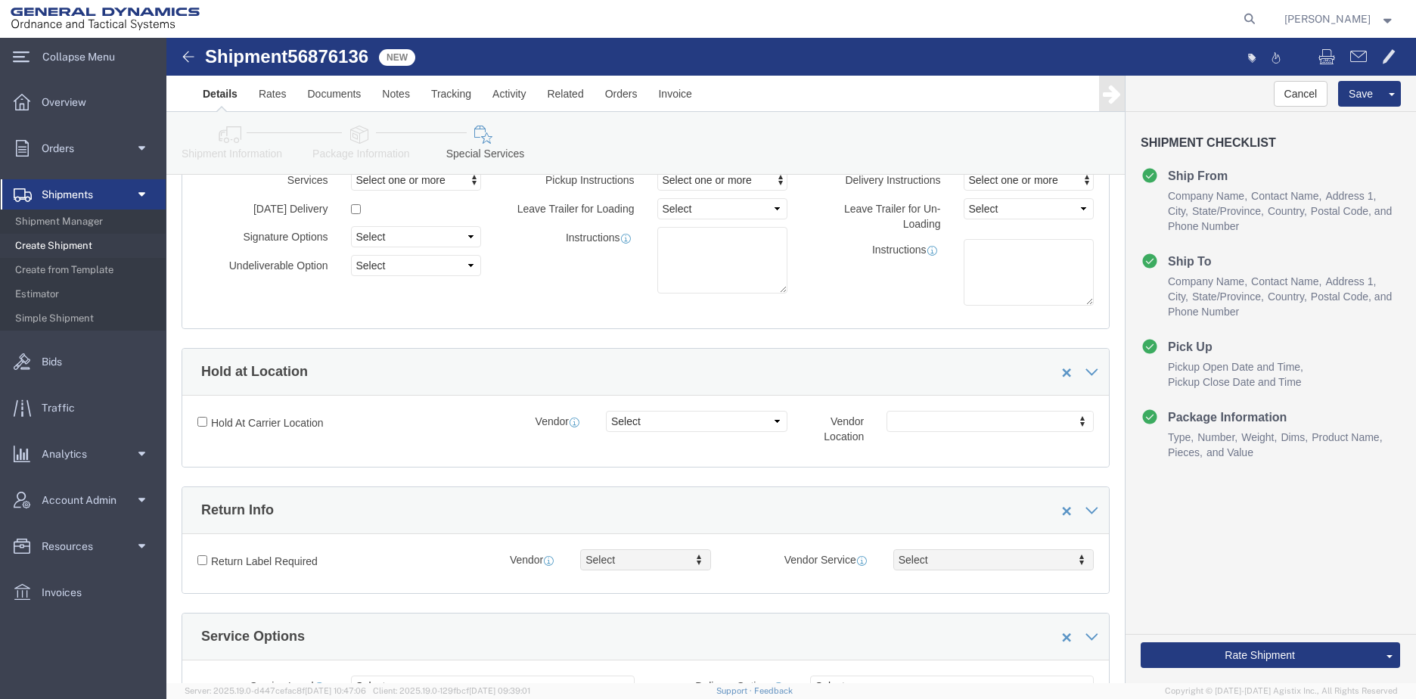
scroll to position [0, 0]
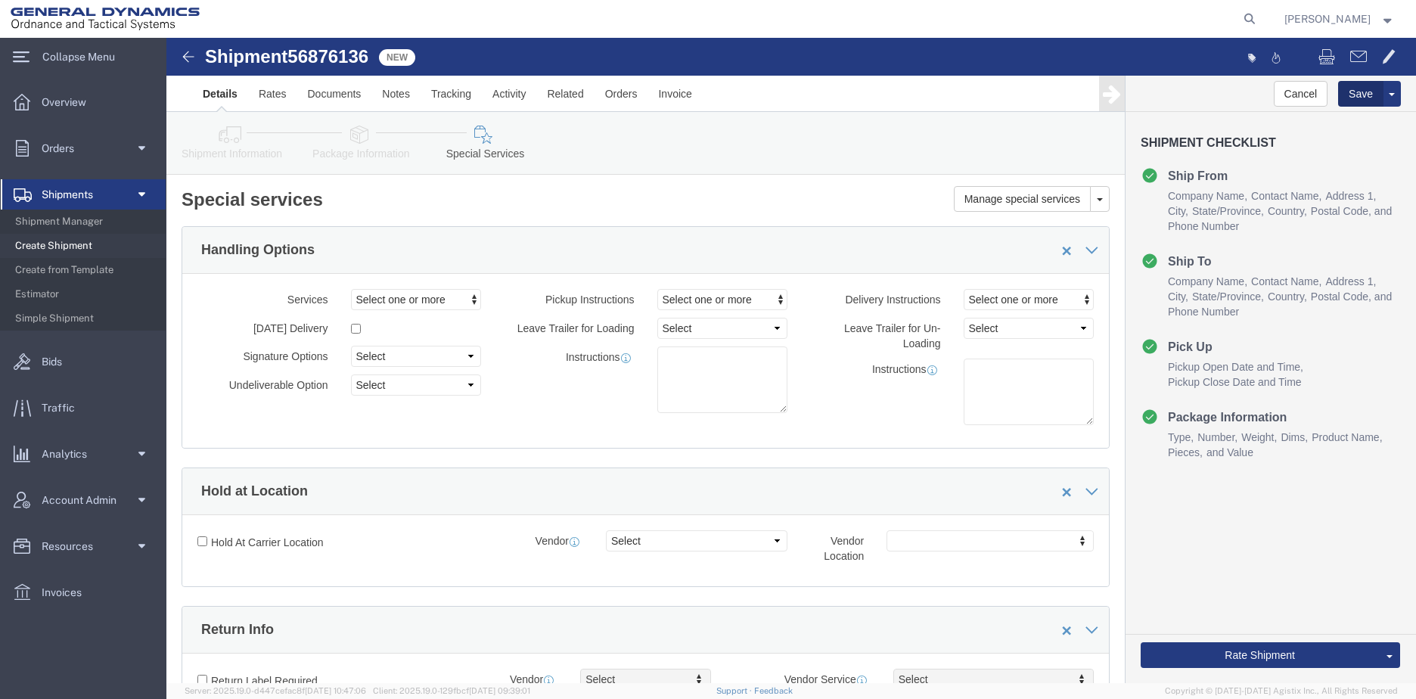
click button "Save"
